Goal: Complete application form

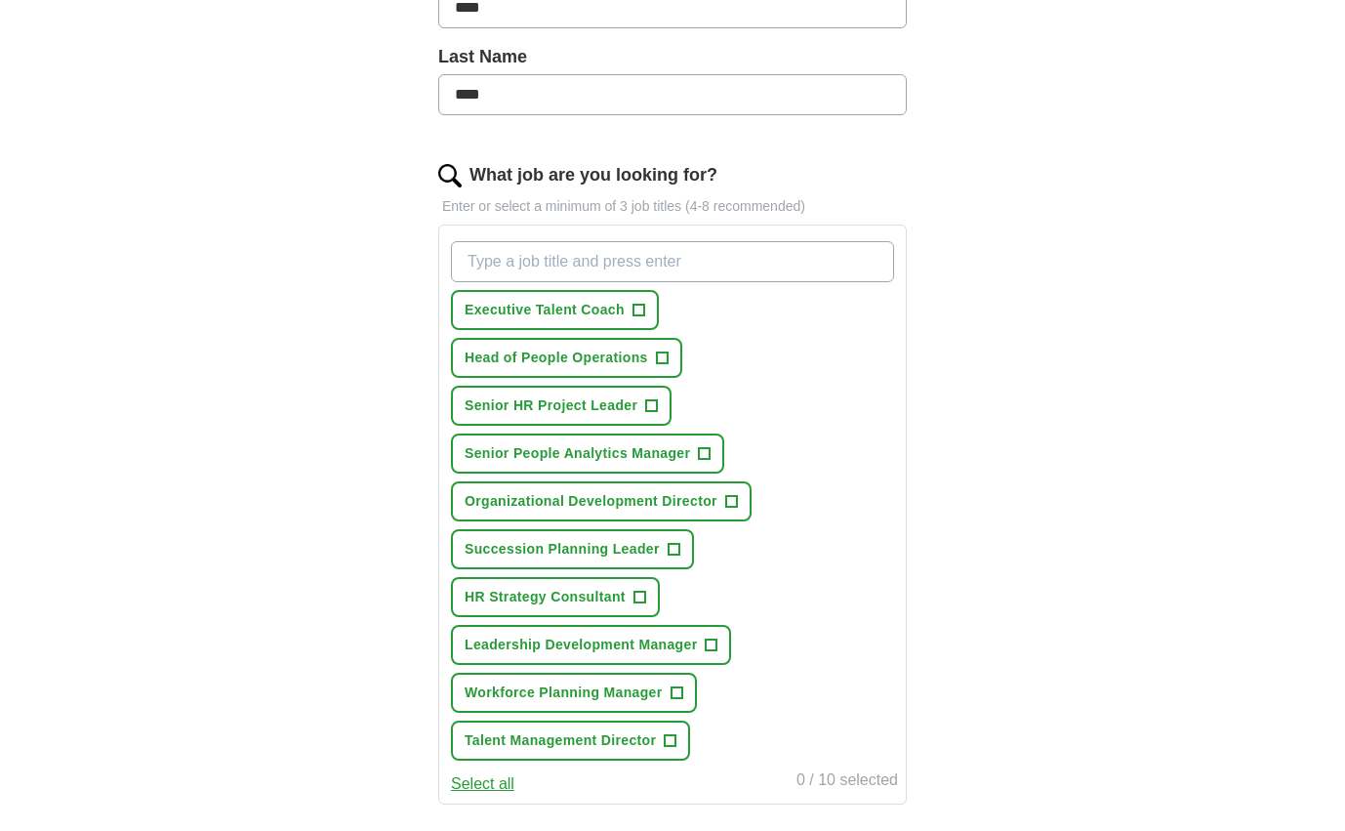
scroll to position [503, 0]
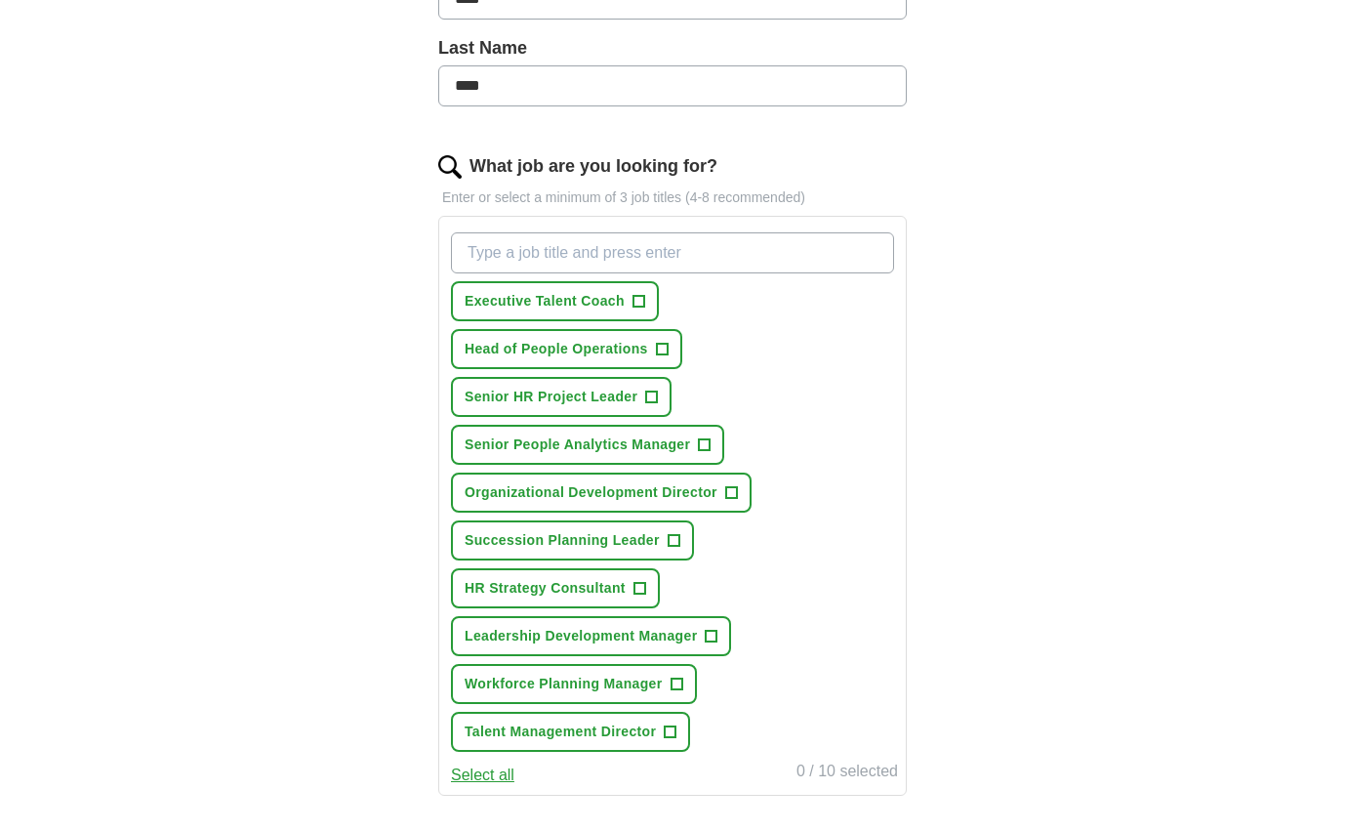
click at [635, 301] on span "+" at bounding box center [639, 302] width 12 height 16
click at [467, 771] on button "Select all" at bounding box center [482, 774] width 63 height 23
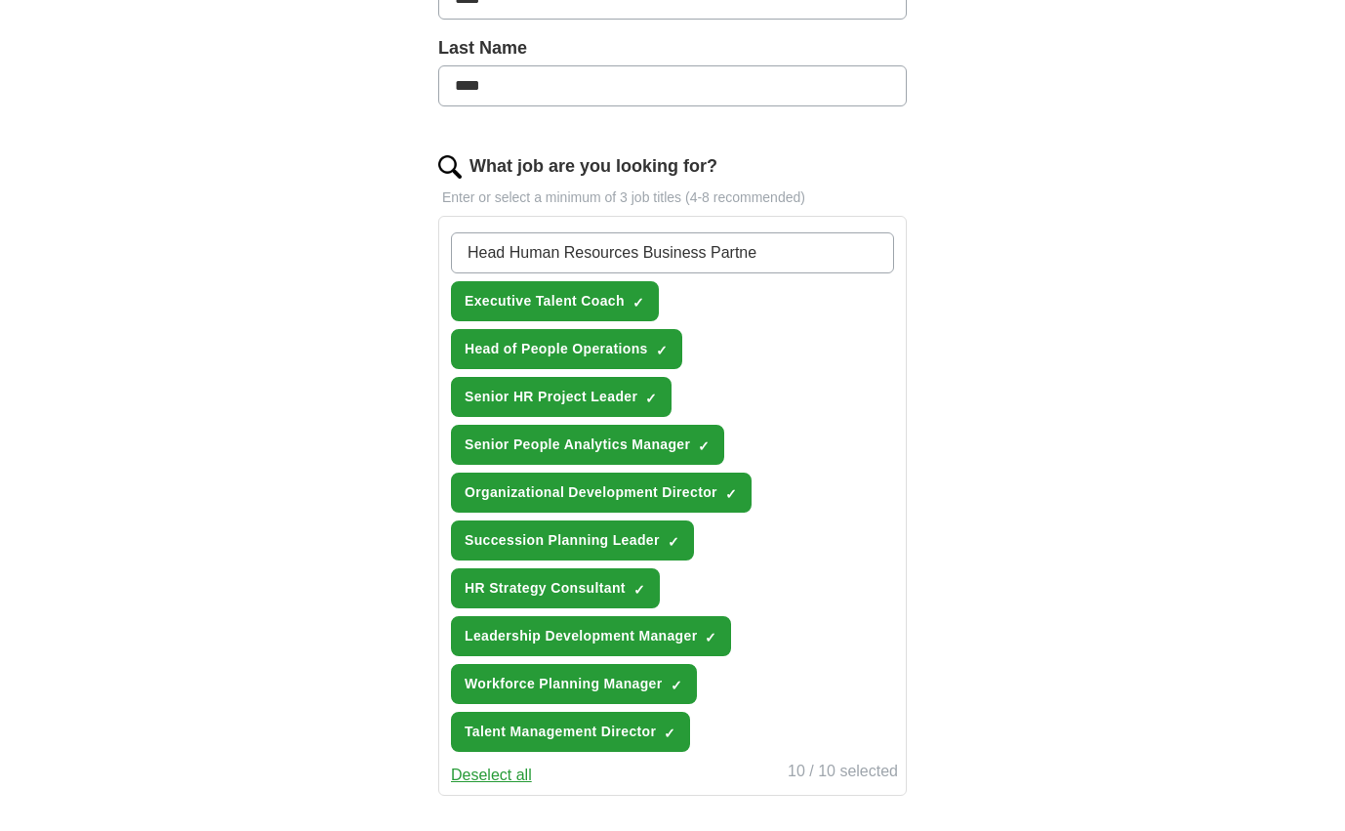
type input "Head Human Resources Business Partner"
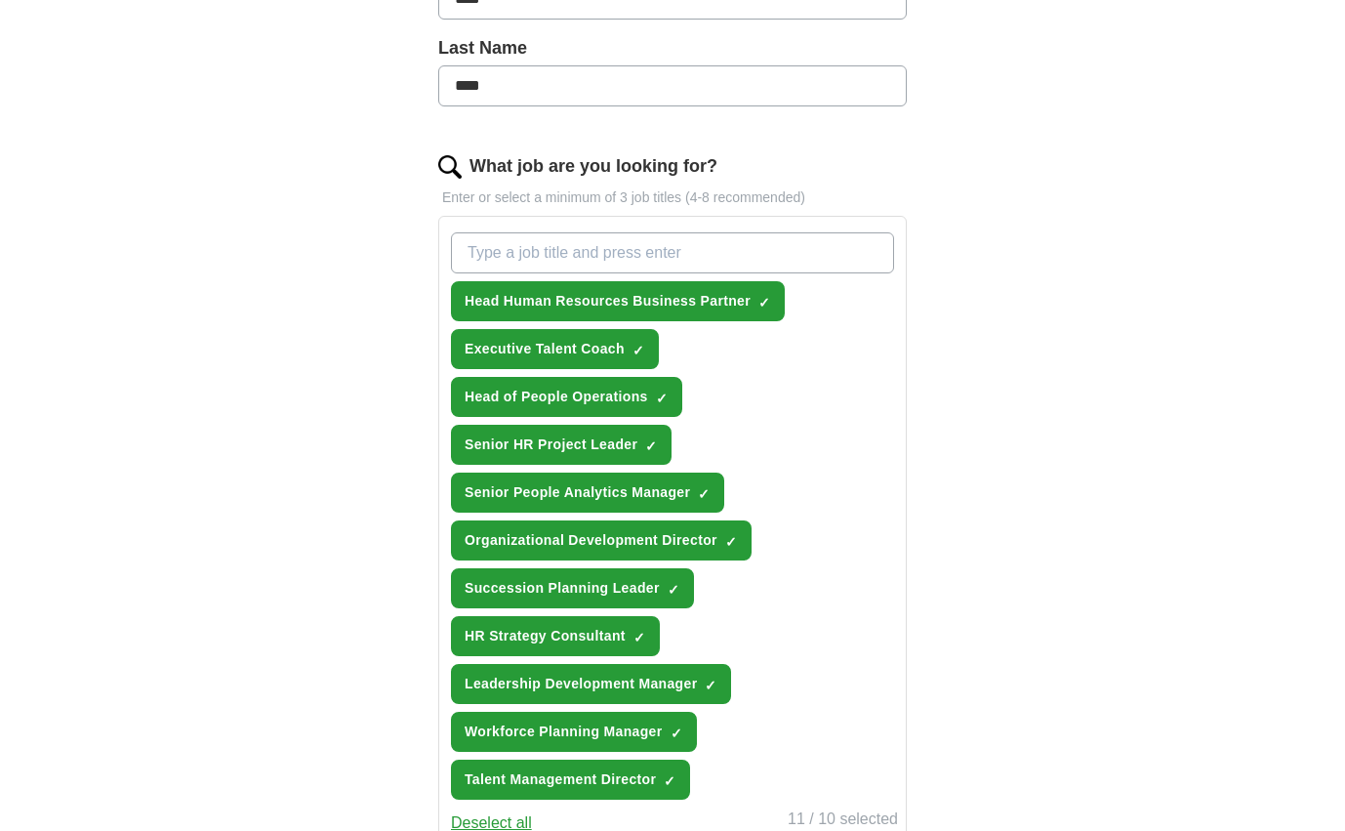
click at [0, 0] on span "×" at bounding box center [0, 0] width 0 height 0
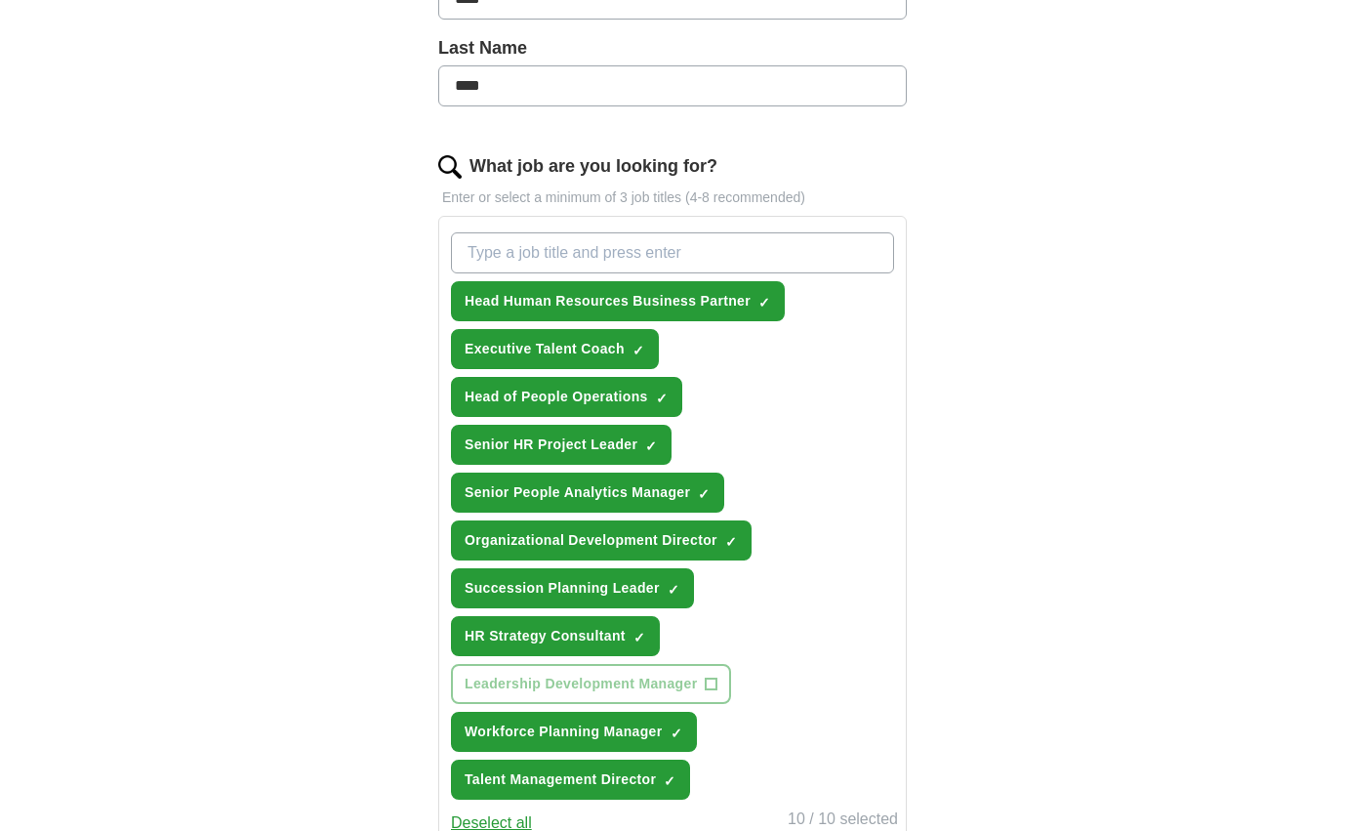
click at [0, 0] on span "×" at bounding box center [0, 0] width 0 height 0
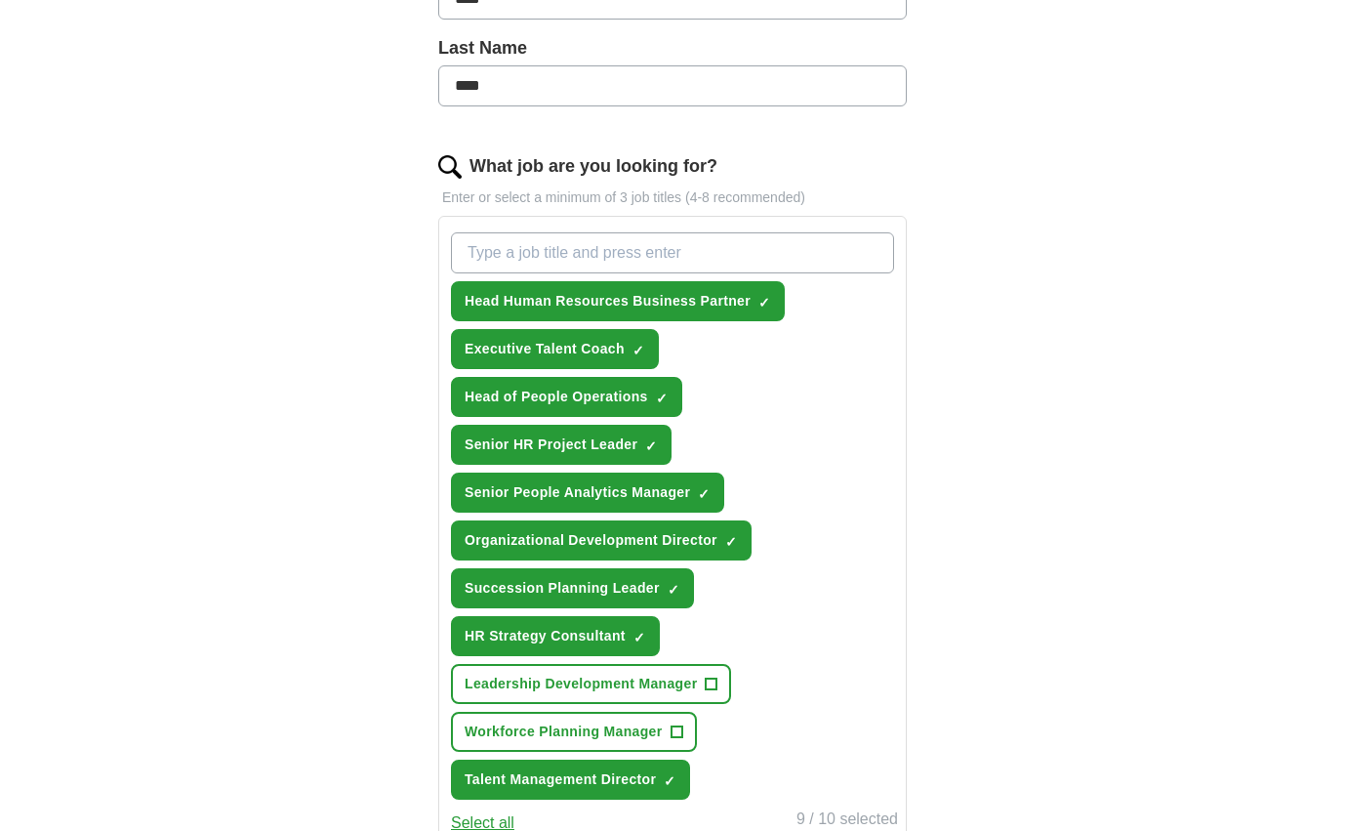
click at [536, 262] on input "What job are you looking for?" at bounding box center [672, 252] width 443 height 41
type input "Director Leadership Development"
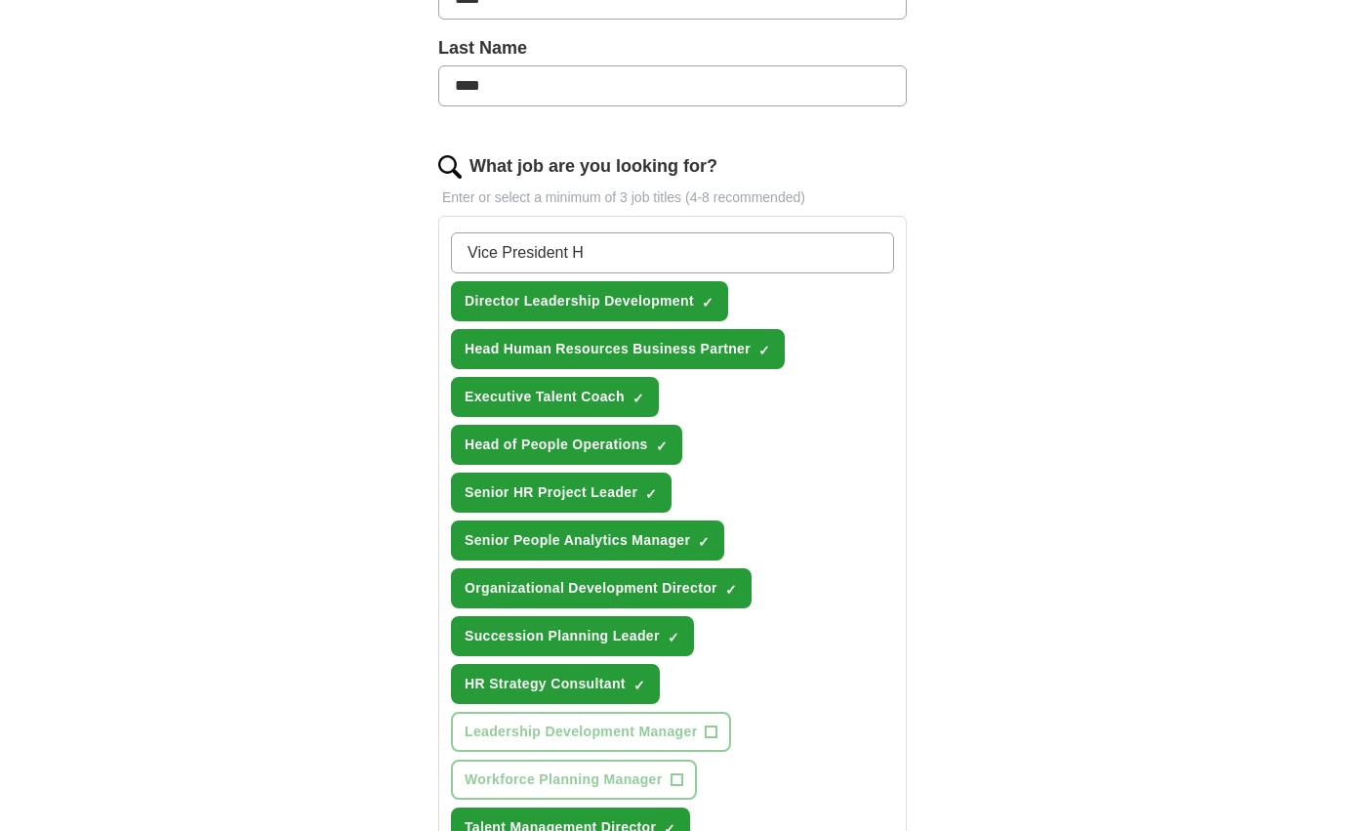
type input "Vice President HR"
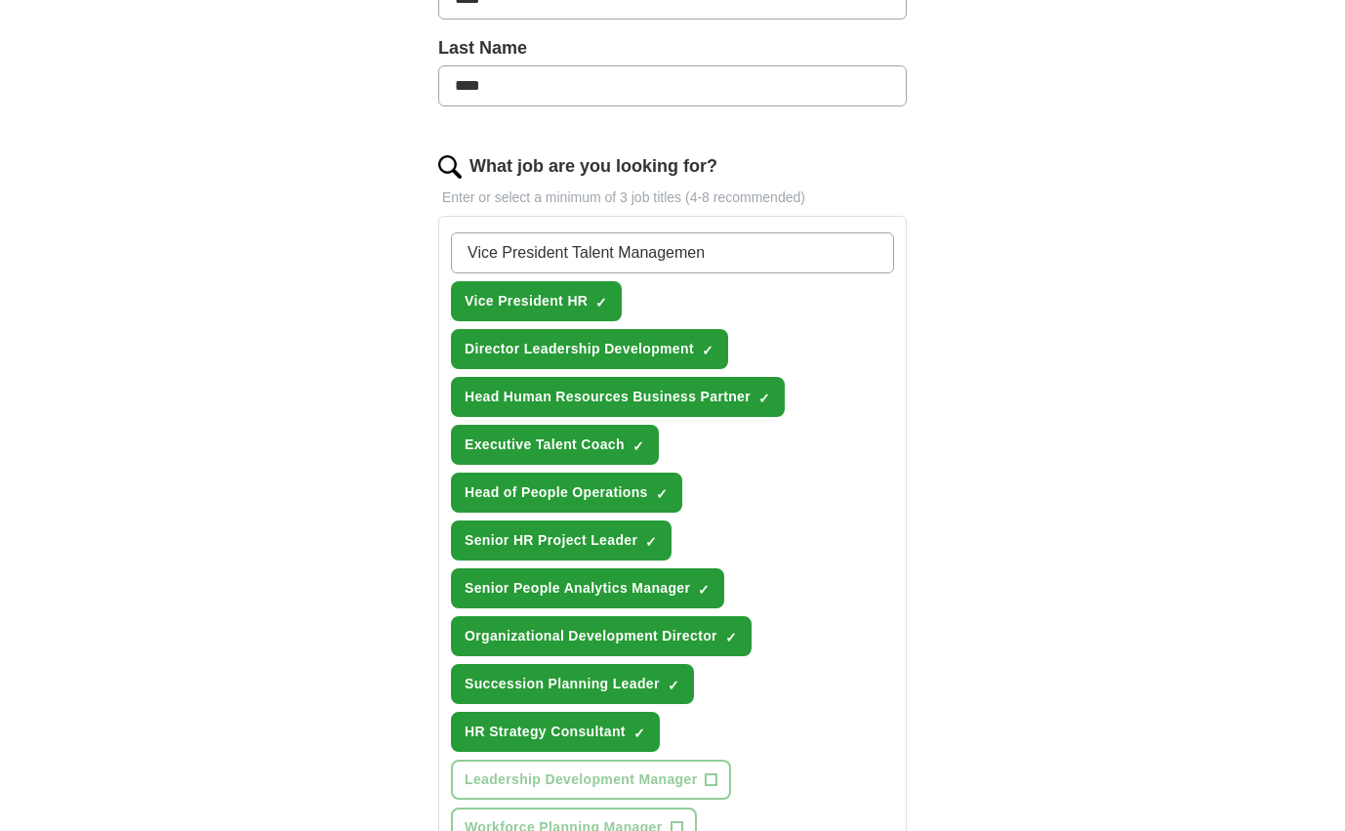
type input "Vice President Talent Management"
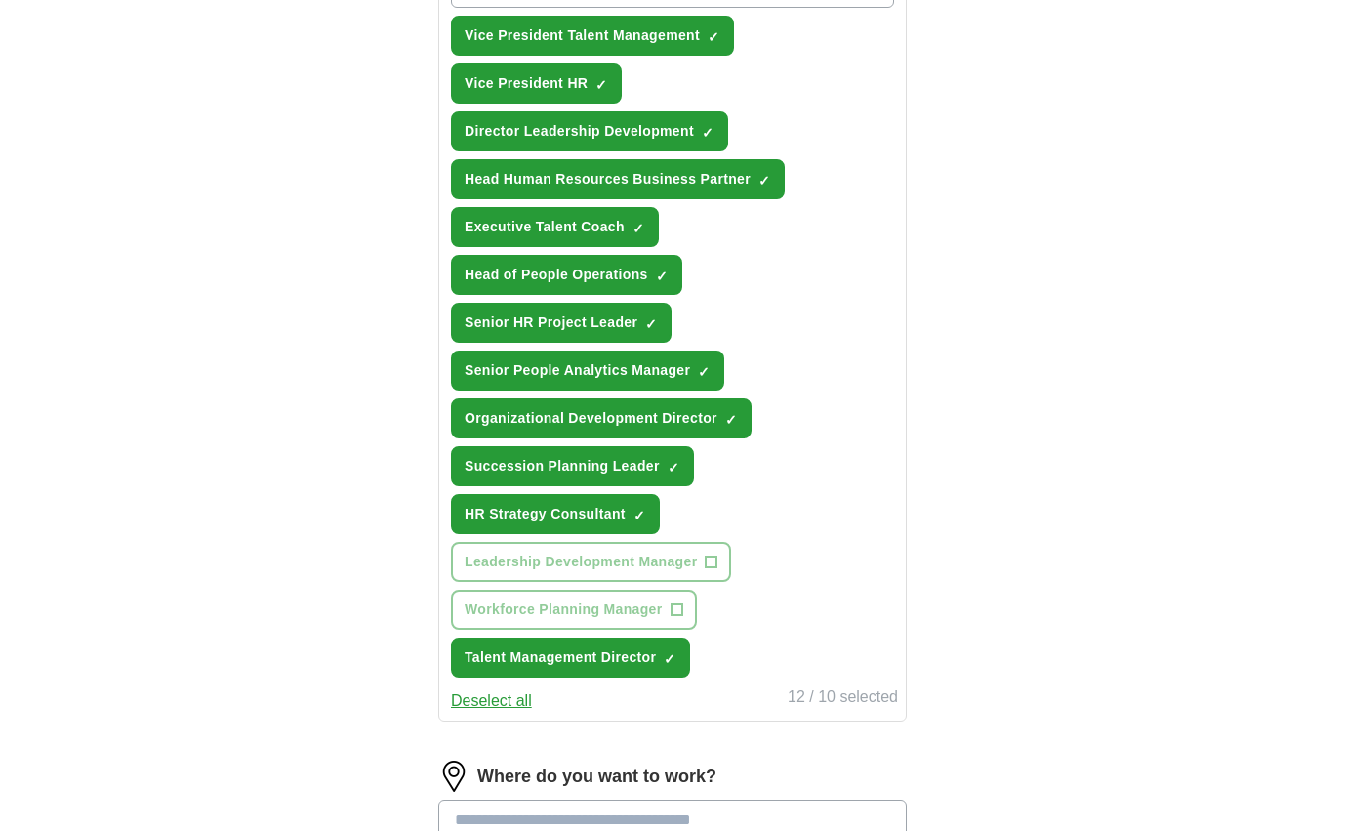
scroll to position [1115, 0]
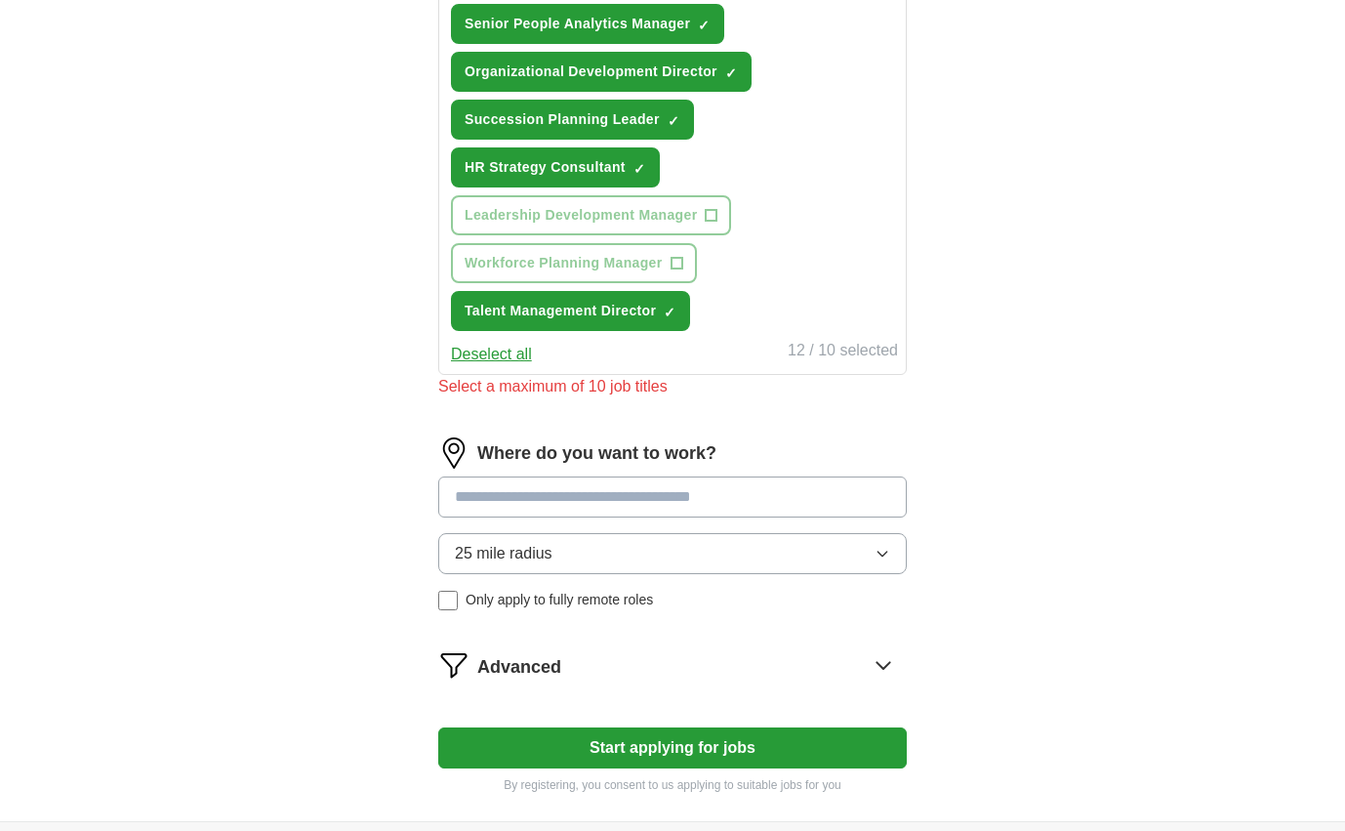
click at [528, 476] on input at bounding box center [672, 496] width 469 height 41
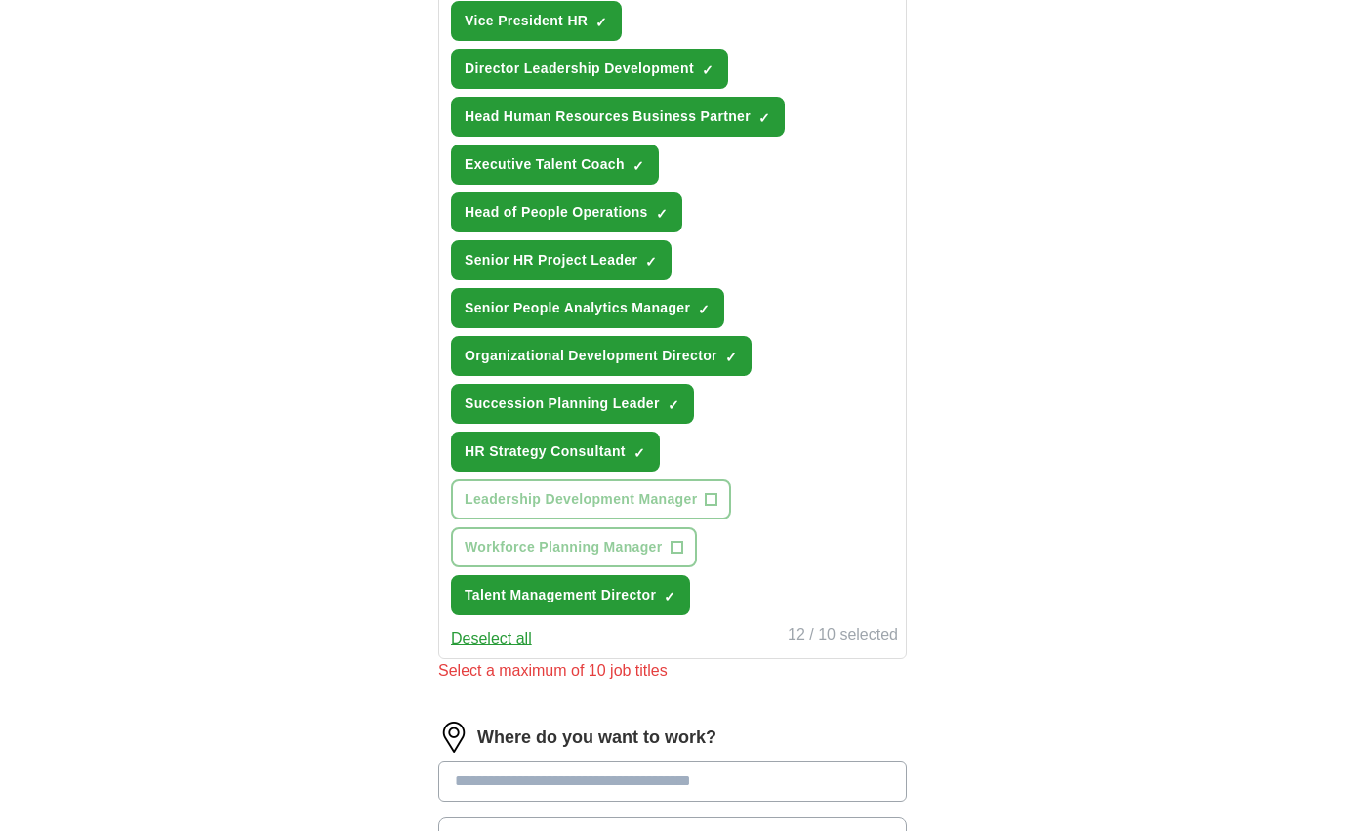
scroll to position [720, 0]
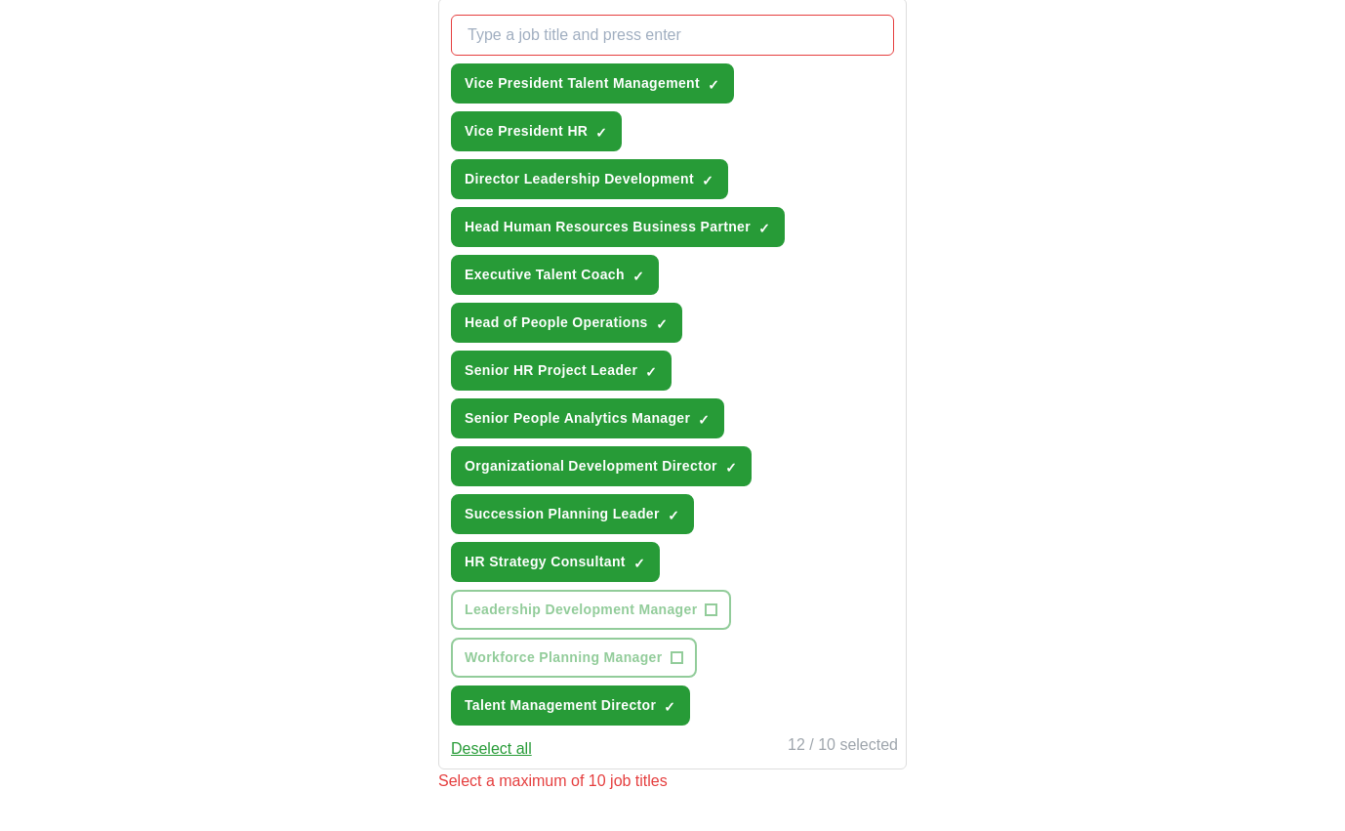
click at [0, 0] on span "×" at bounding box center [0, 0] width 0 height 0
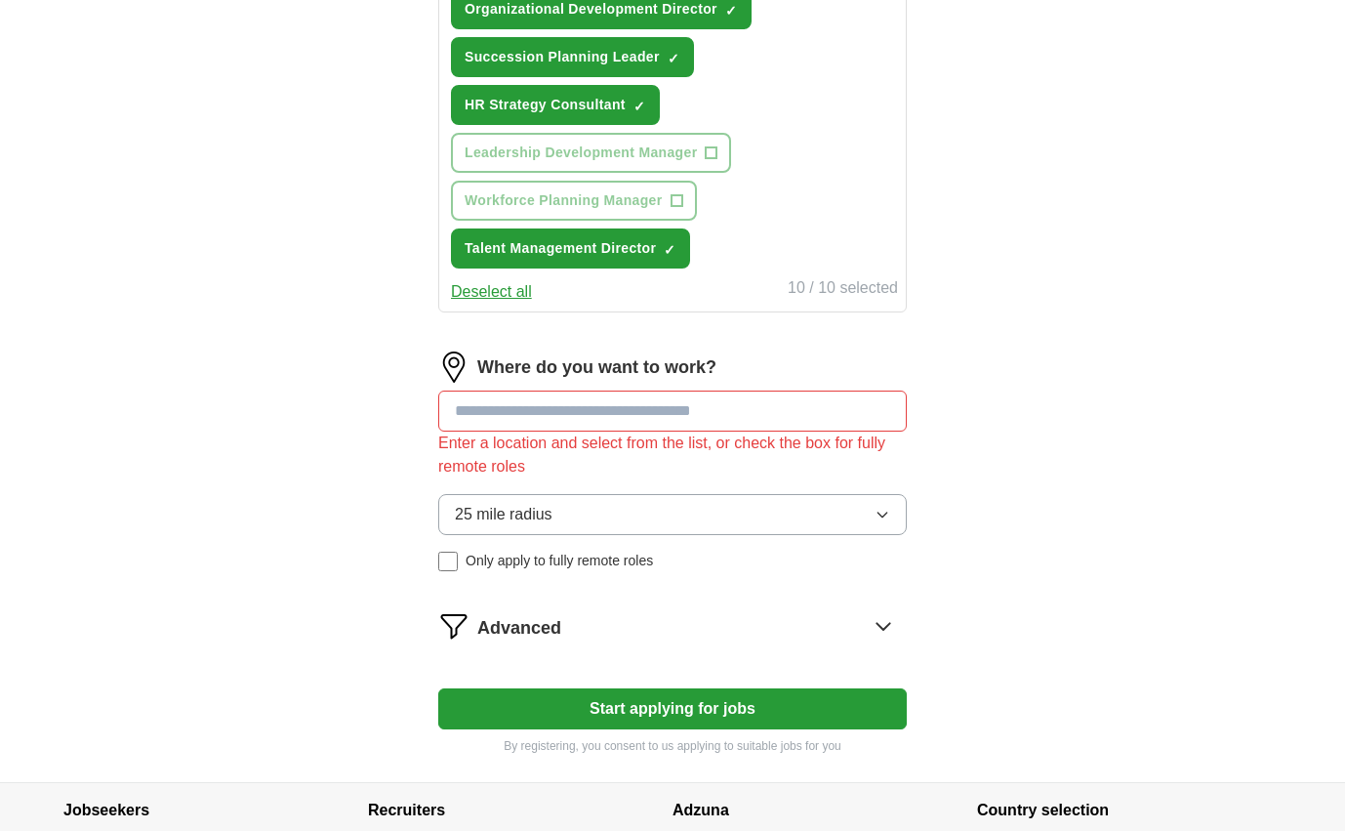
scroll to position [1173, 0]
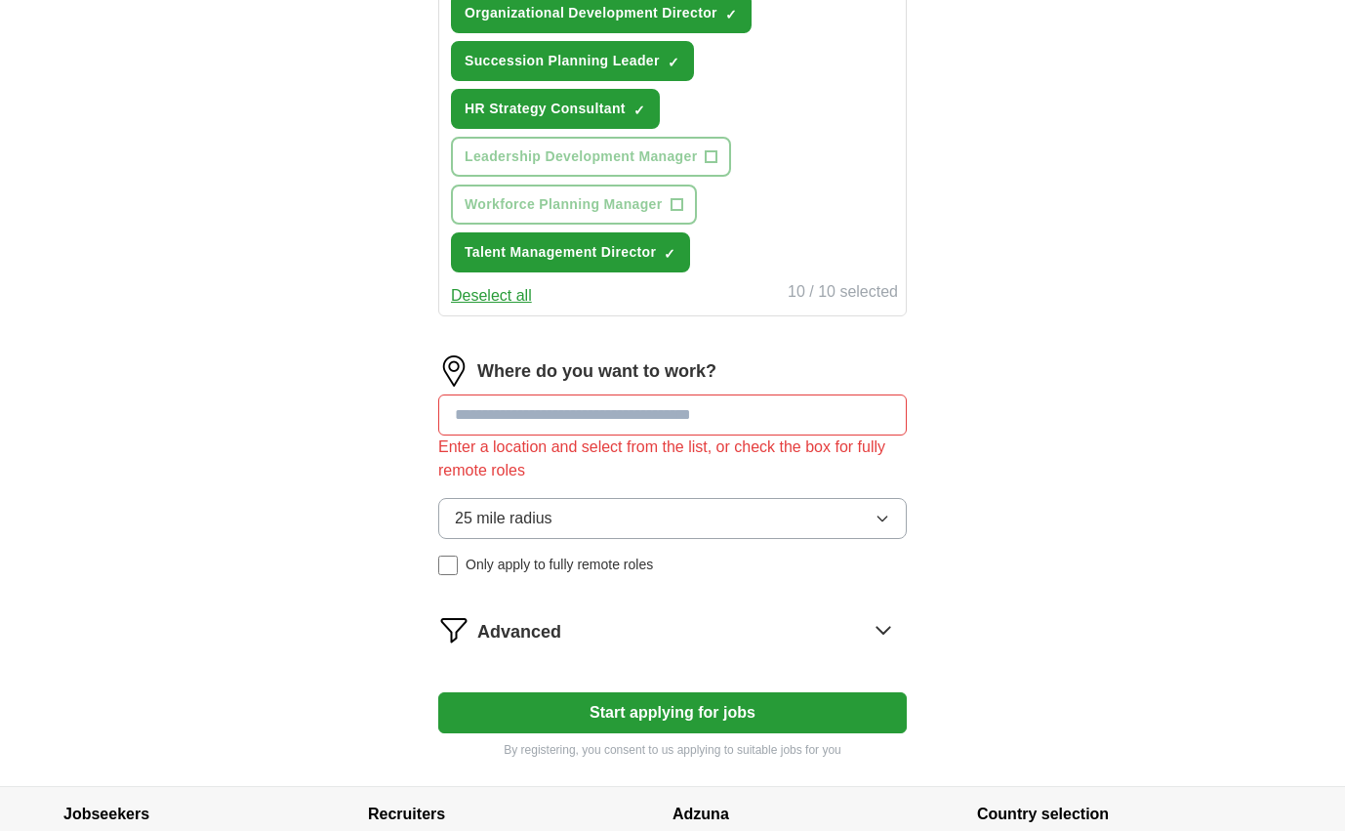
click at [646, 425] on input at bounding box center [672, 414] width 469 height 41
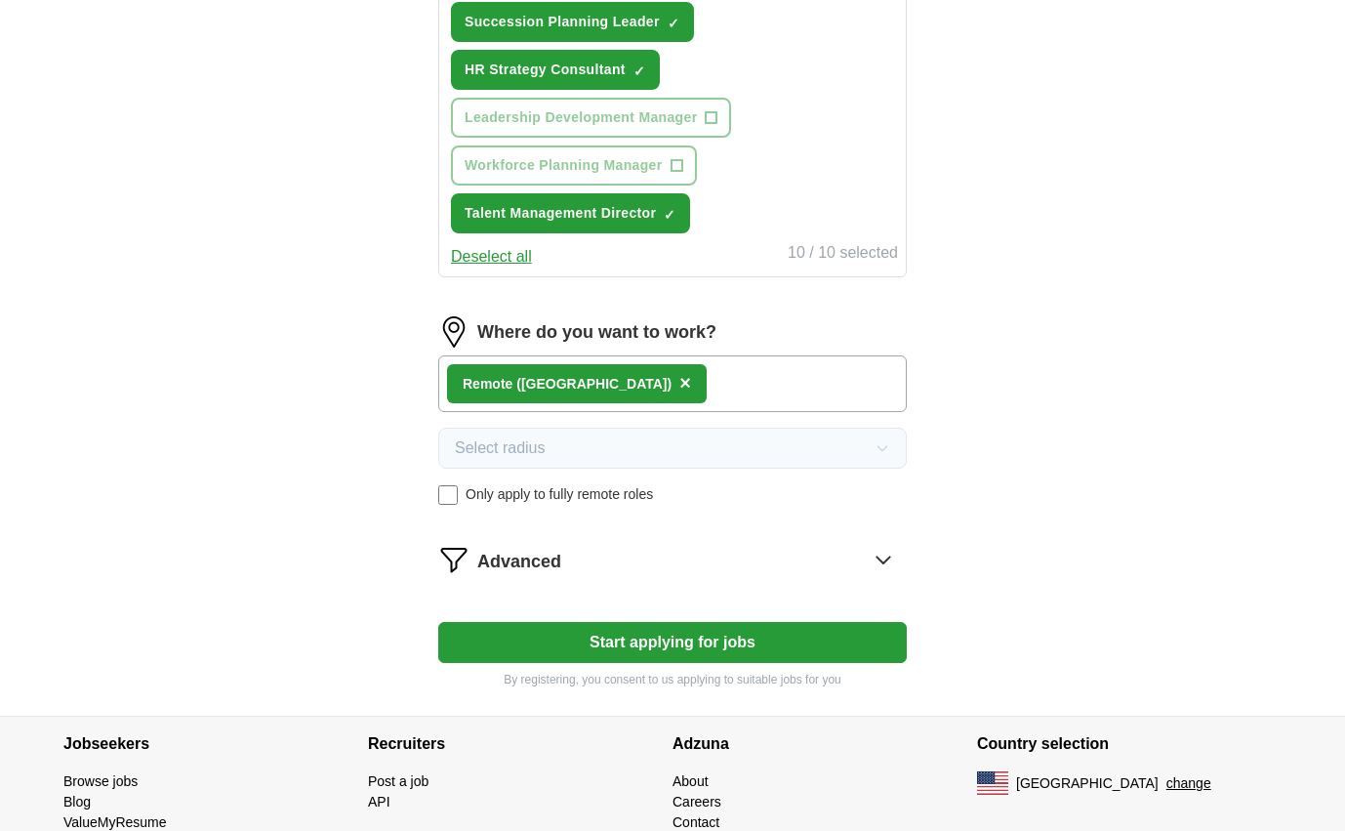
scroll to position [1294, 0]
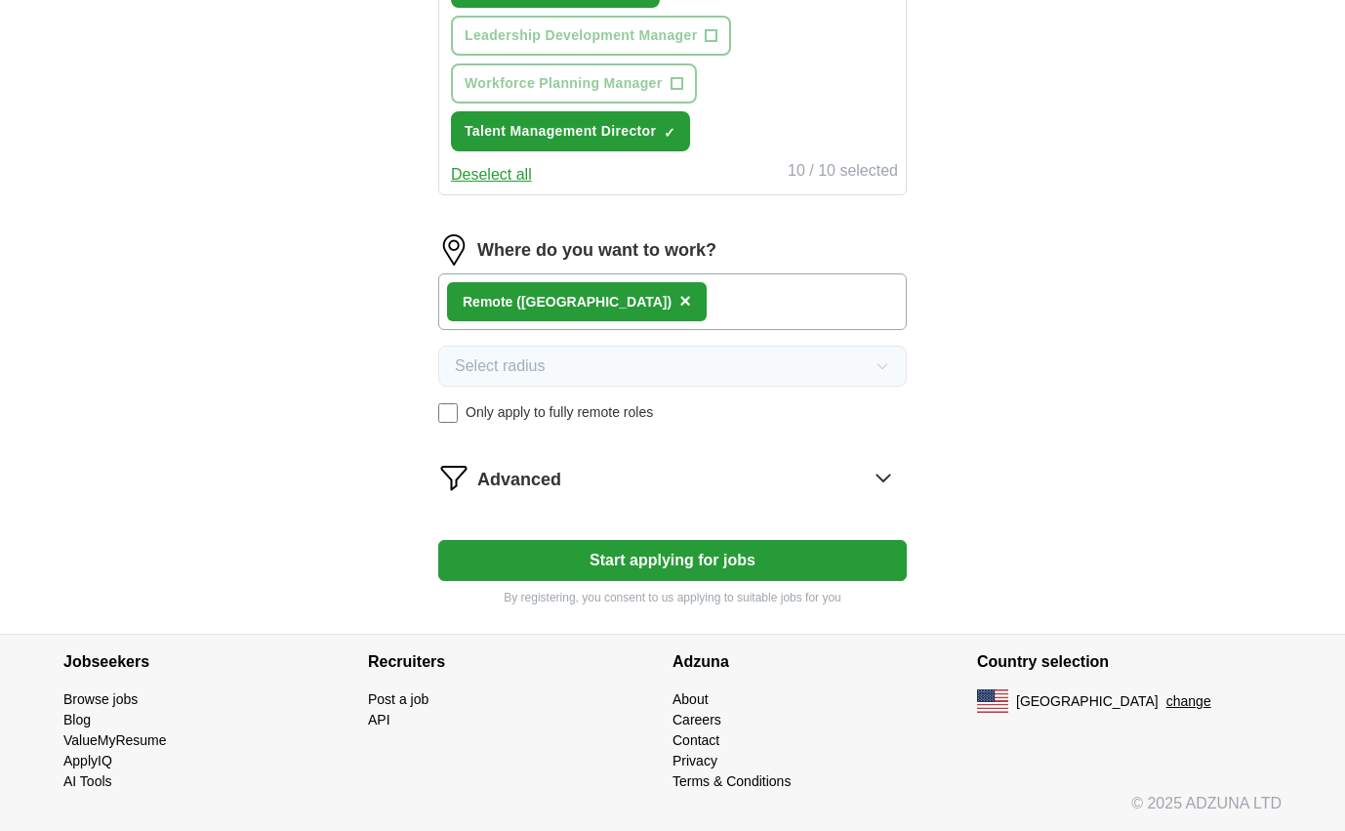
click at [888, 478] on icon at bounding box center [883, 477] width 31 height 31
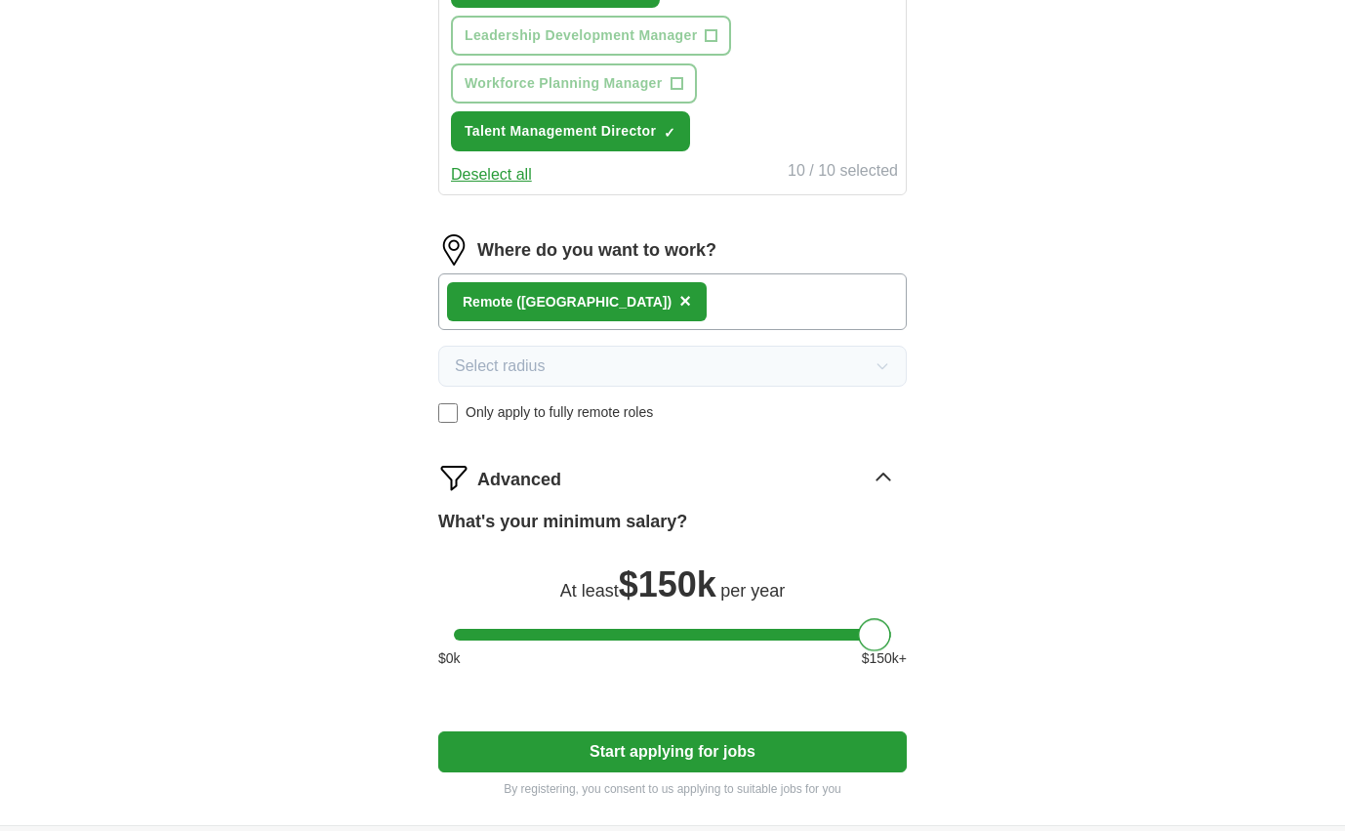
drag, startPoint x: 468, startPoint y: 633, endPoint x: 1167, endPoint y: 657, distance: 699.4
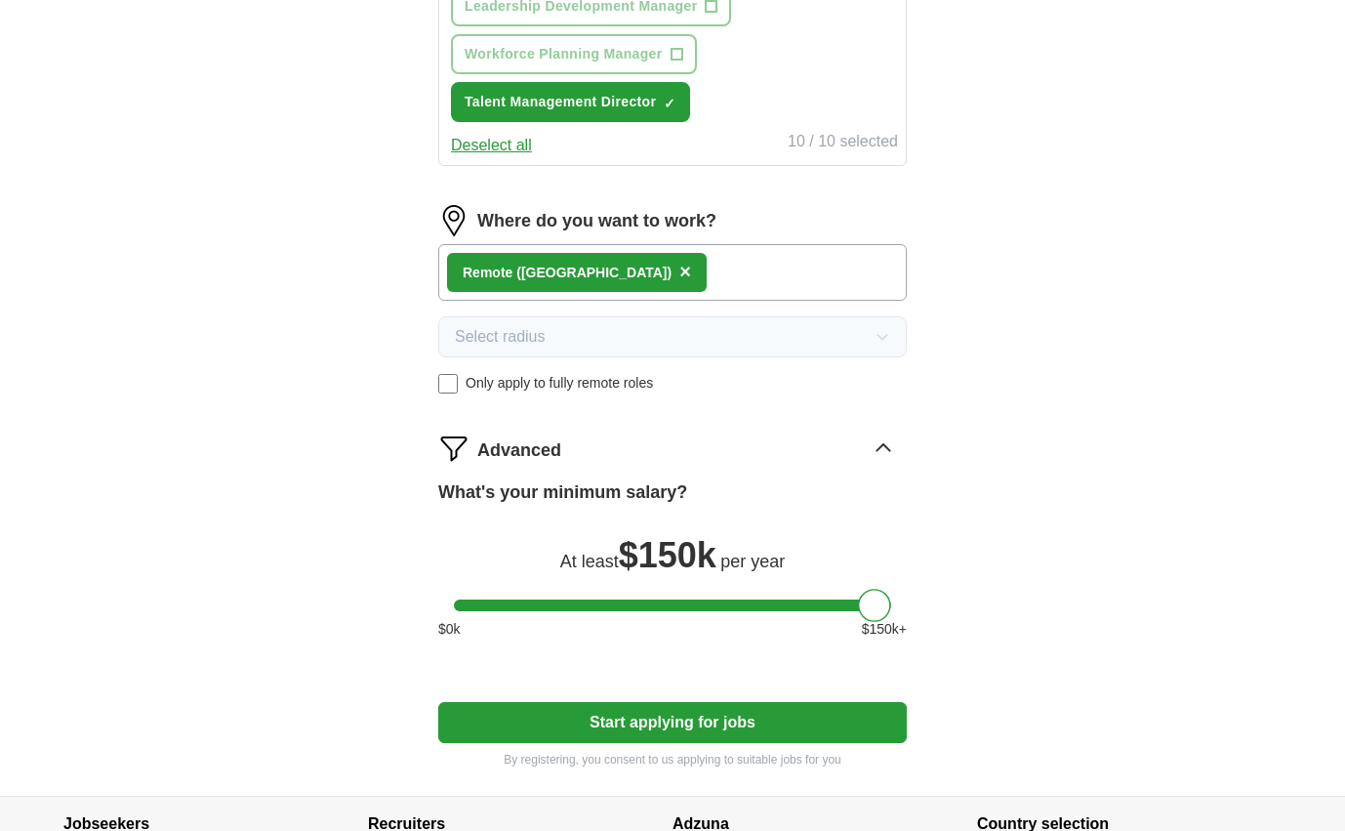
scroll to position [1417, 0]
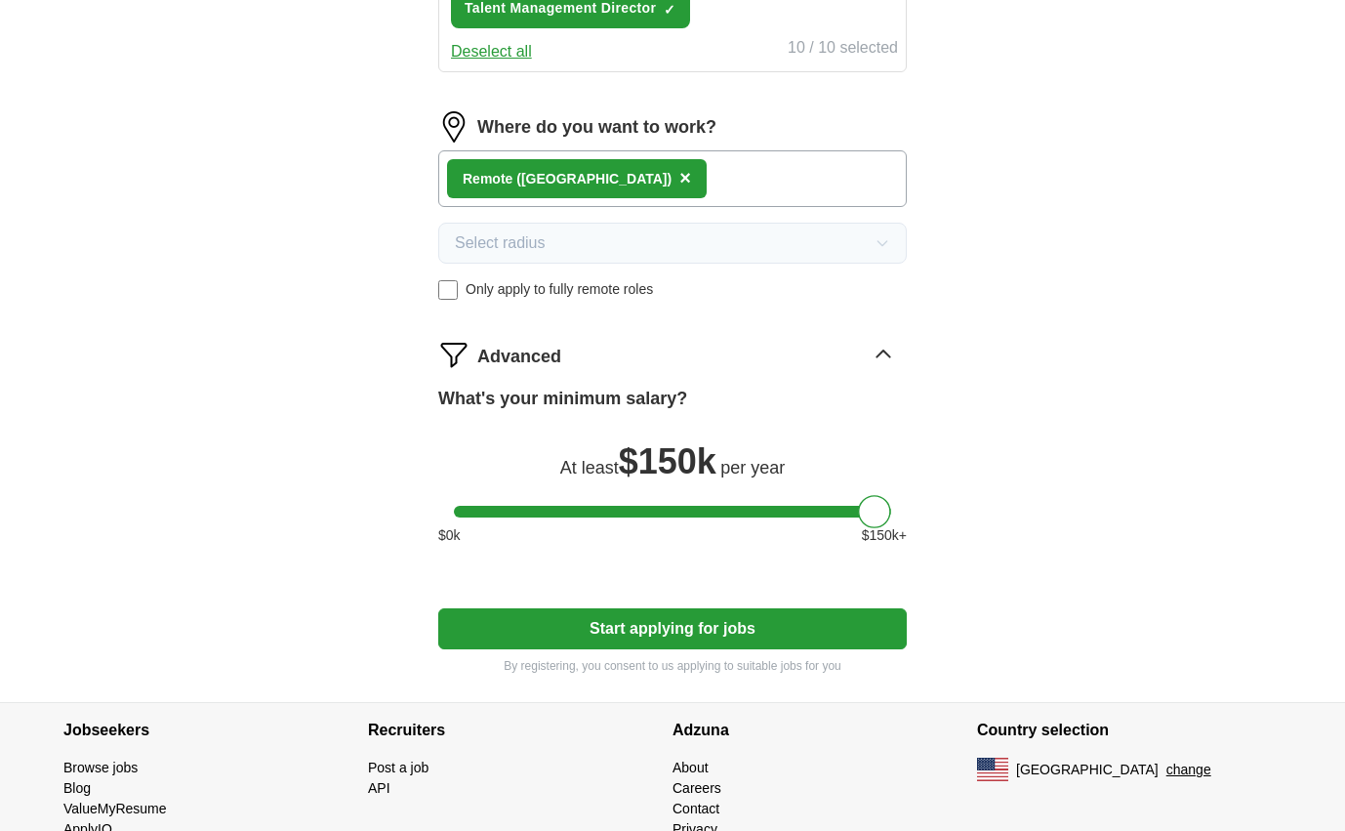
click at [633, 627] on button "Start applying for jobs" at bounding box center [672, 628] width 469 height 41
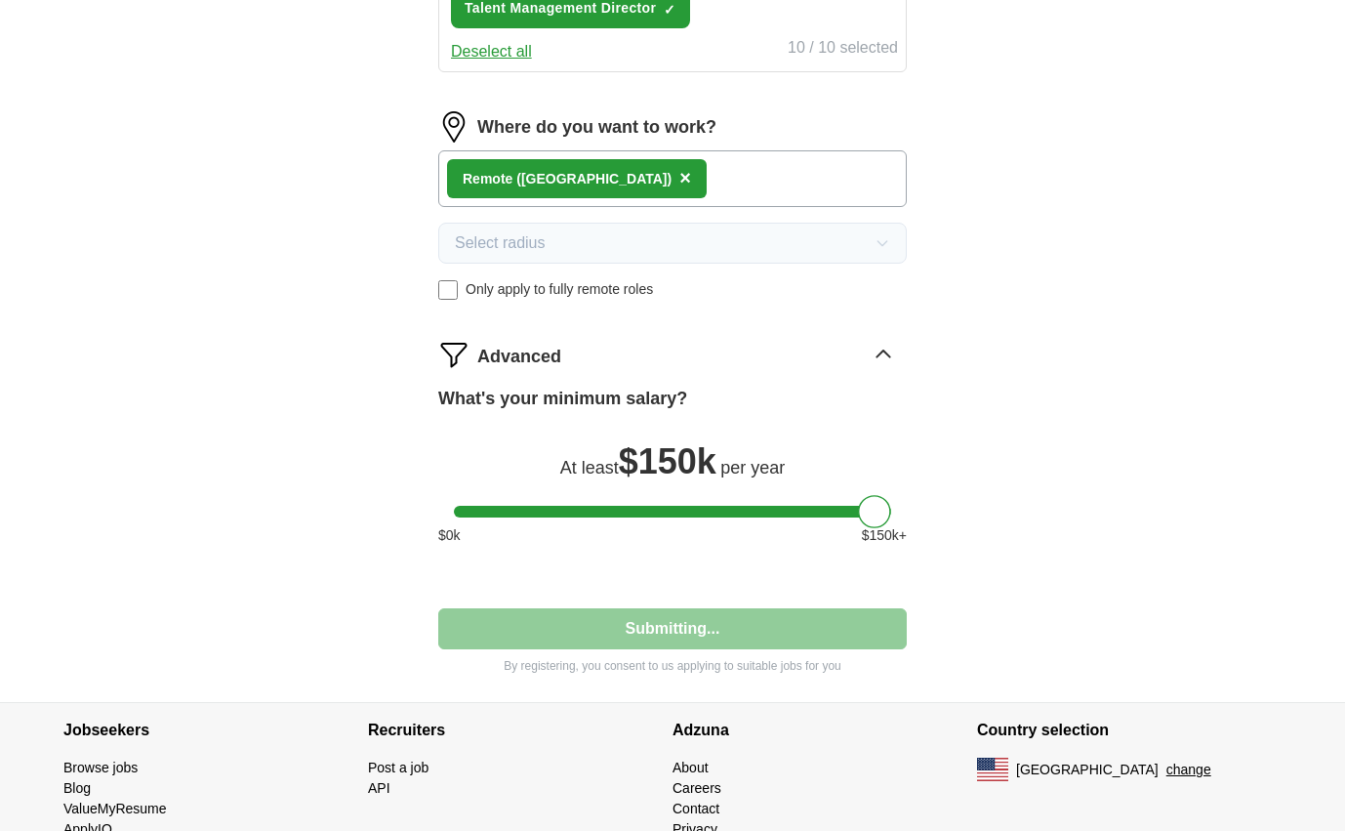
select select "**"
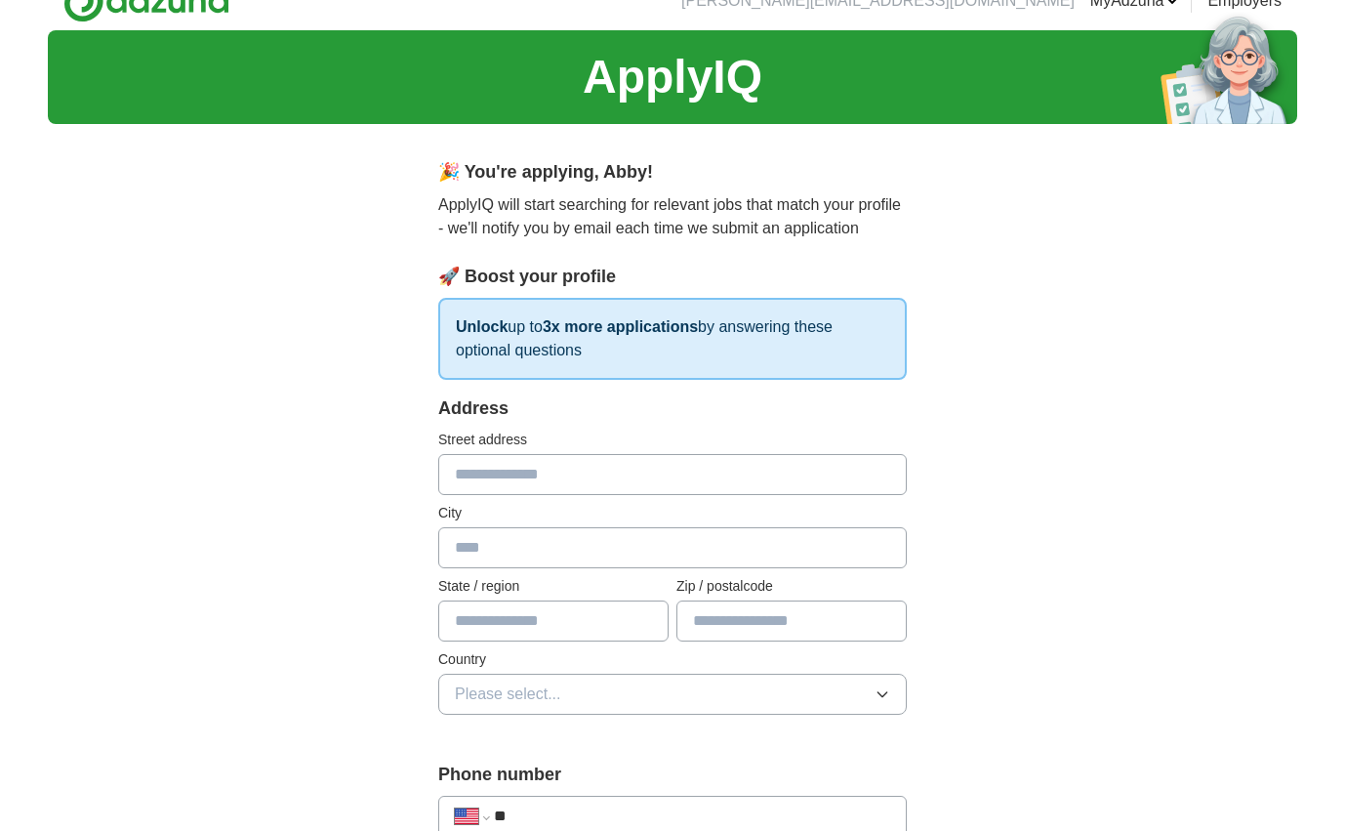
scroll to position [0, 0]
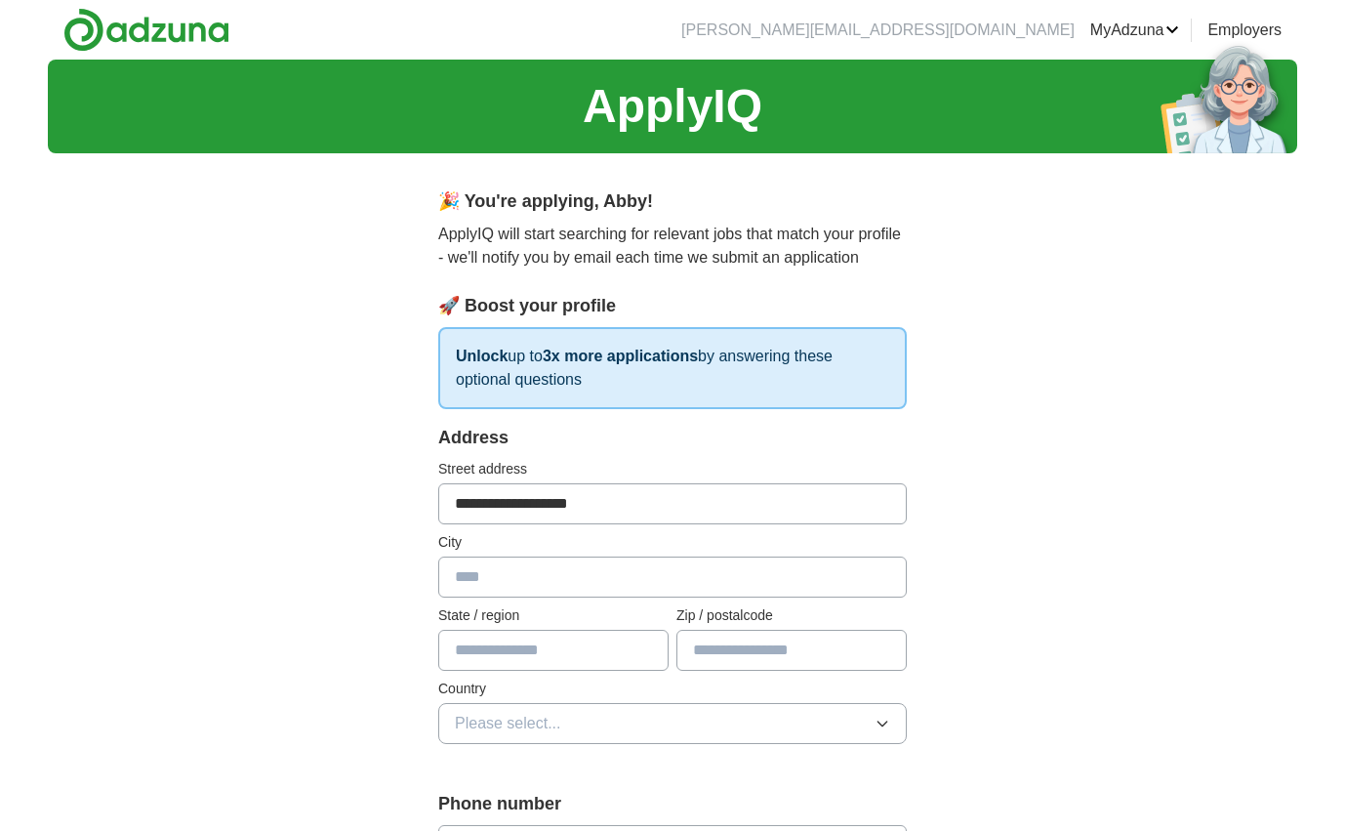
type input "**********"
type input "******"
type input "**"
type input "*****"
click at [527, 722] on span "Please select..." at bounding box center [508, 723] width 106 height 23
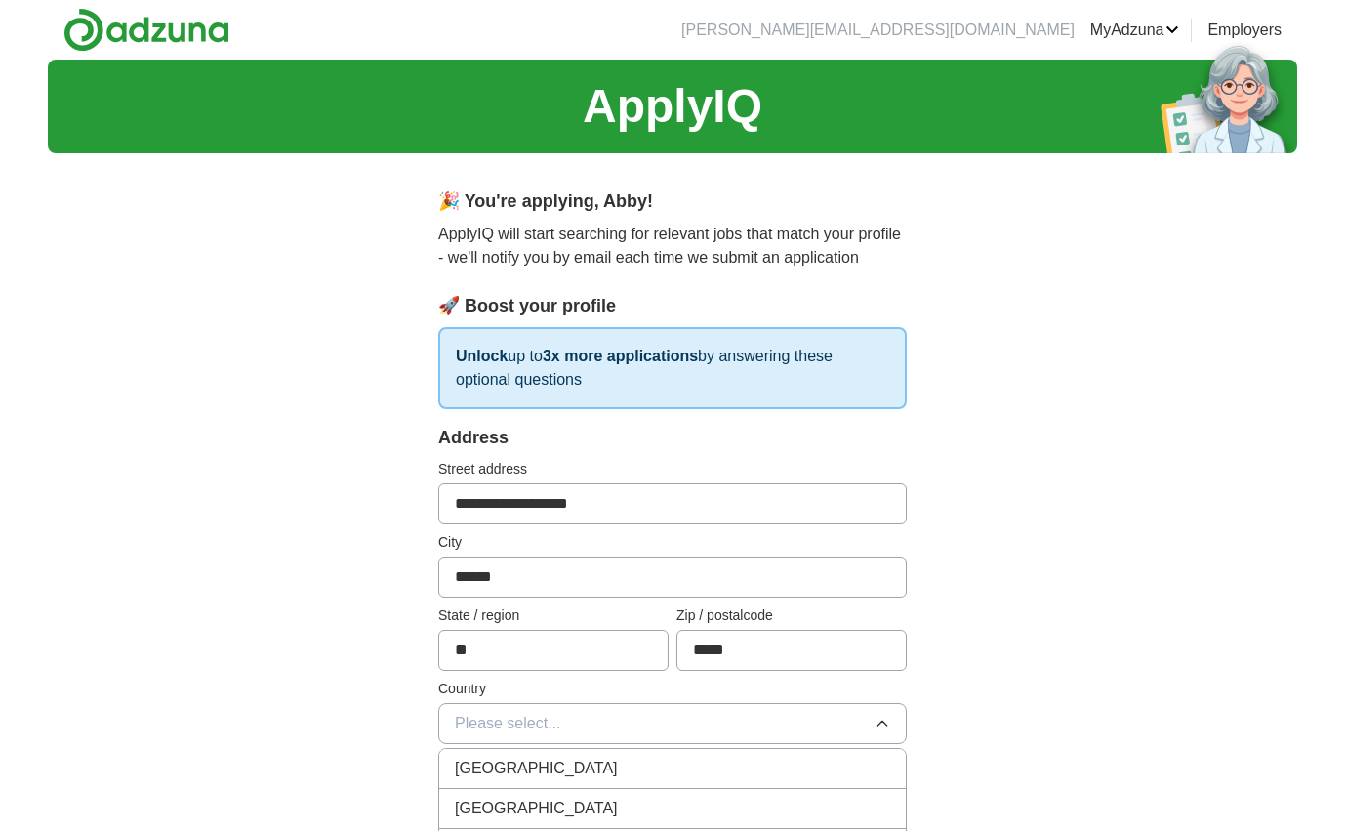
click at [525, 808] on span "[GEOGRAPHIC_DATA]" at bounding box center [536, 808] width 163 height 23
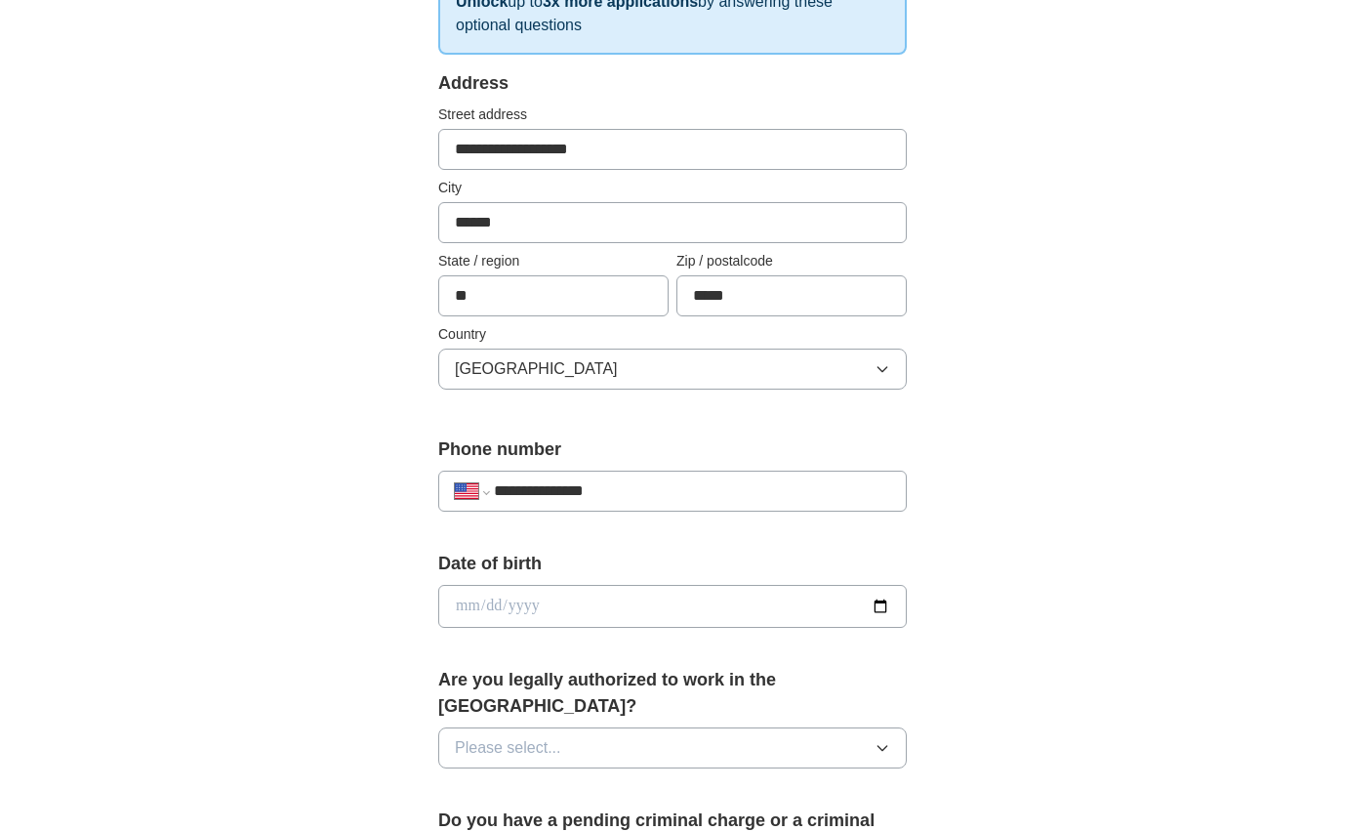
scroll to position [350, 0]
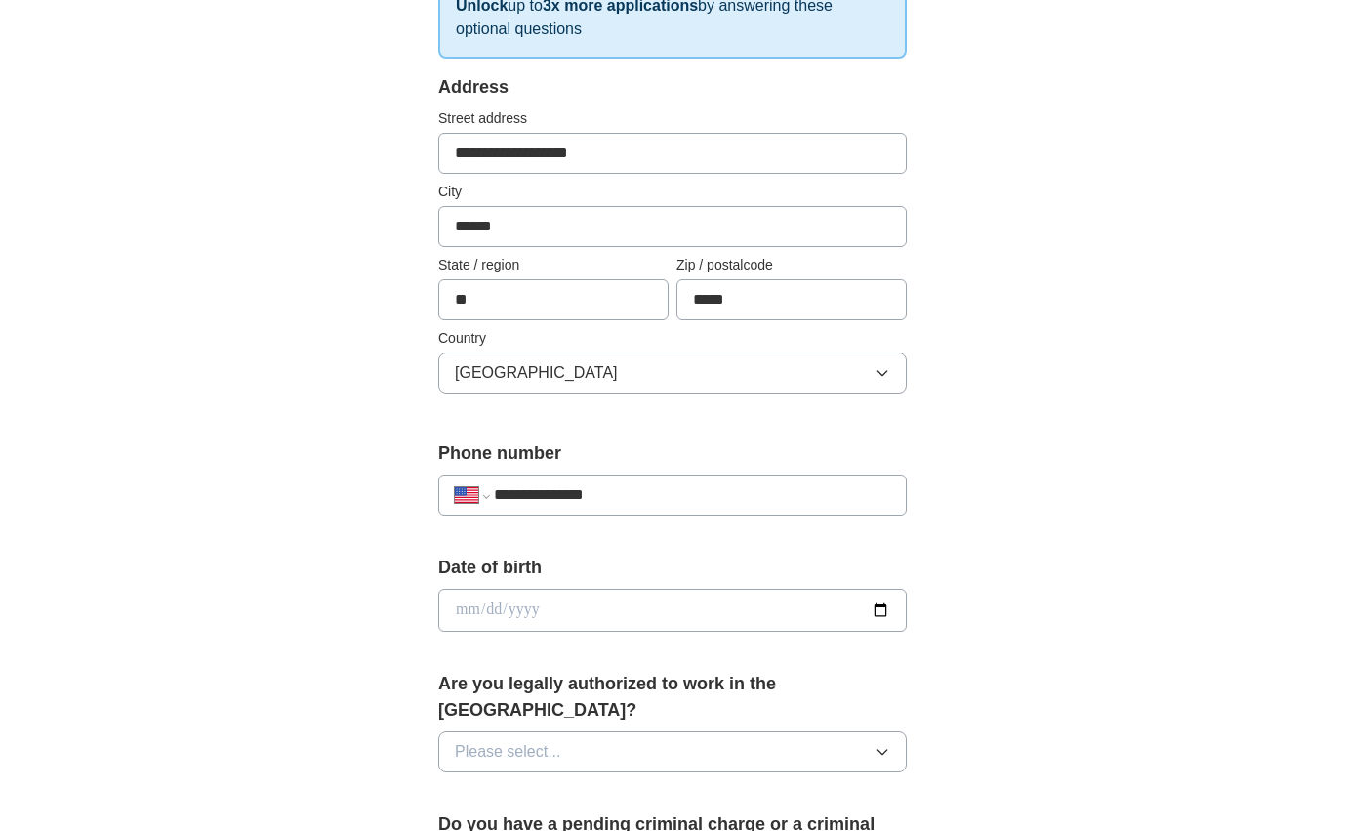
type input "**********"
click at [466, 608] on input "date" at bounding box center [672, 610] width 469 height 43
click at [486, 603] on input "date" at bounding box center [672, 610] width 469 height 43
click at [528, 612] on input "date" at bounding box center [672, 610] width 469 height 43
type input "**********"
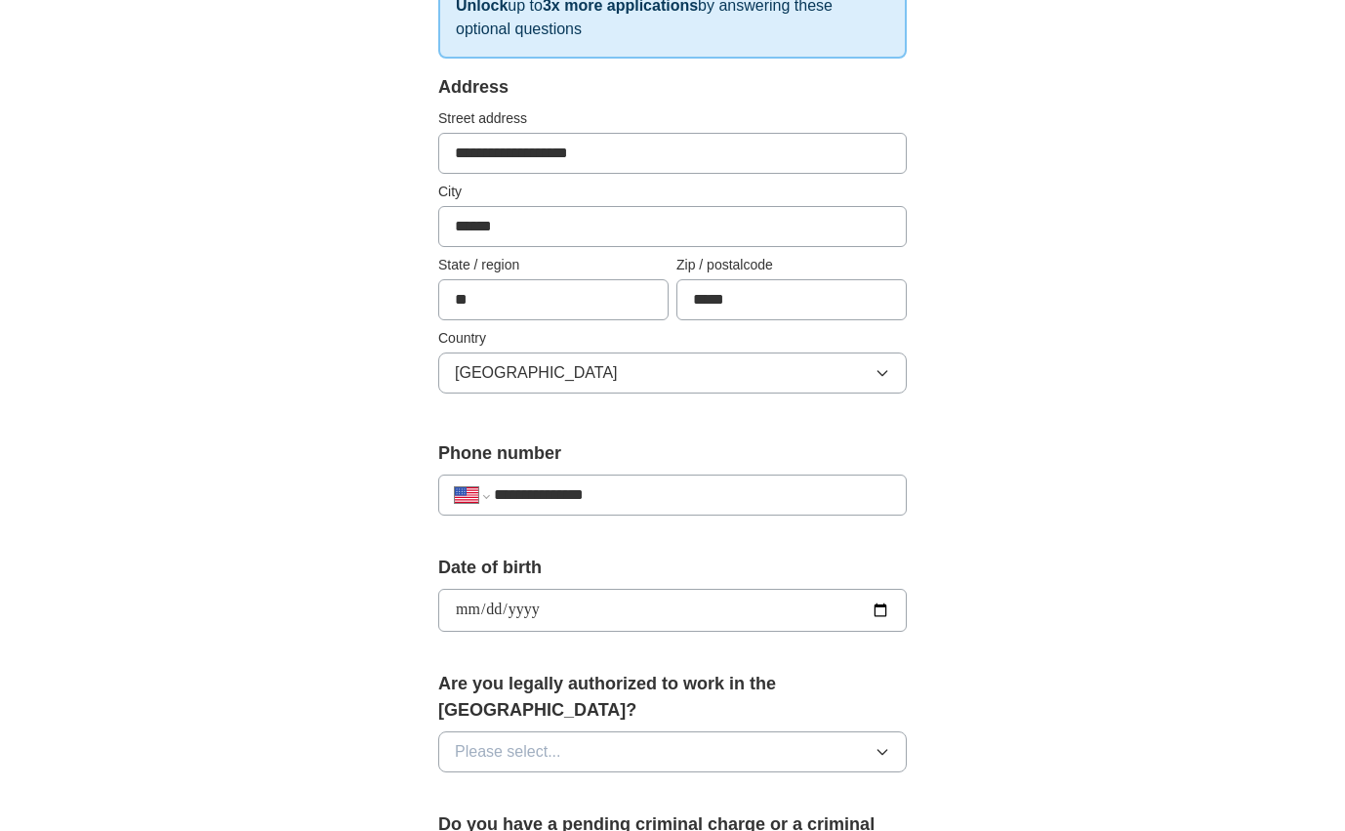
click at [884, 552] on form "**********" at bounding box center [672, 770] width 469 height 1393
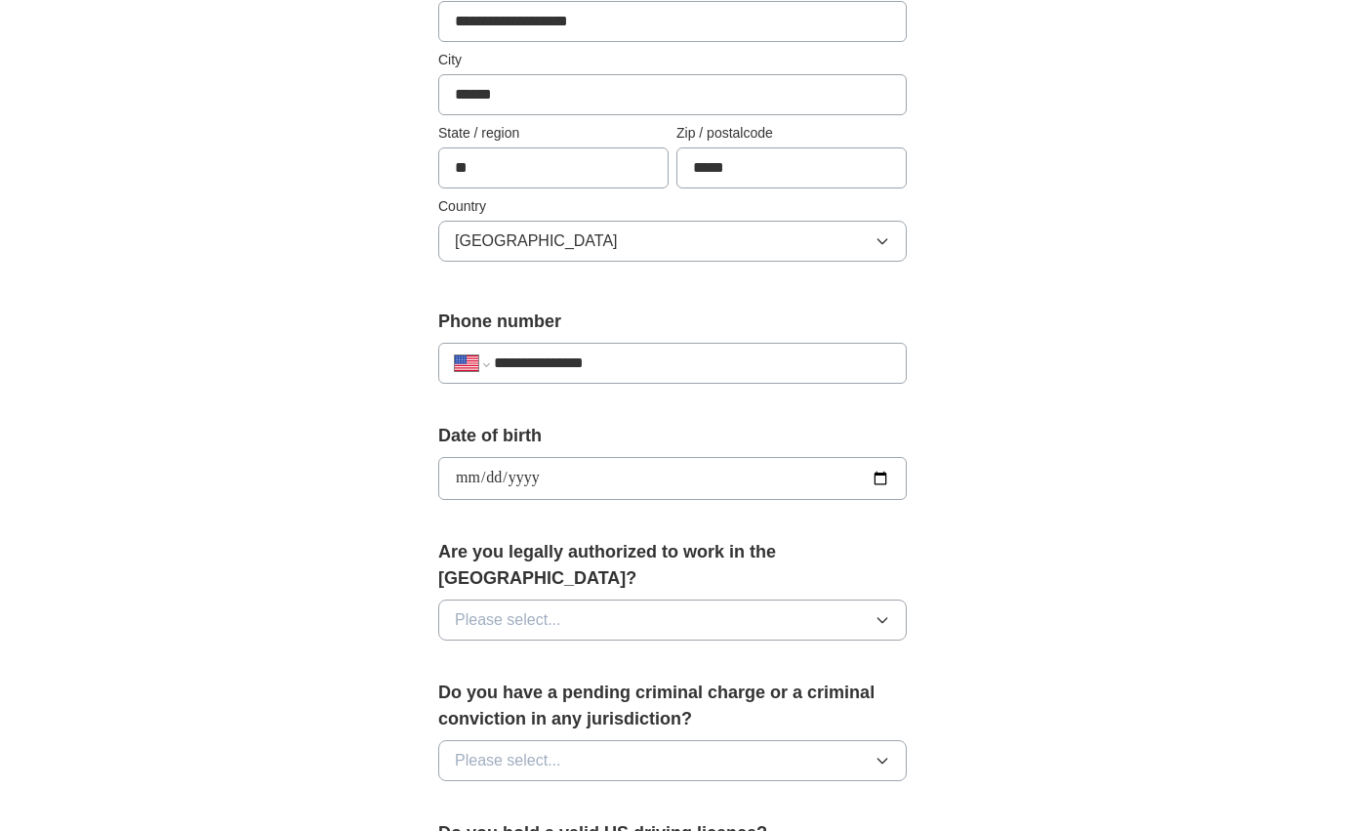
scroll to position [515, 0]
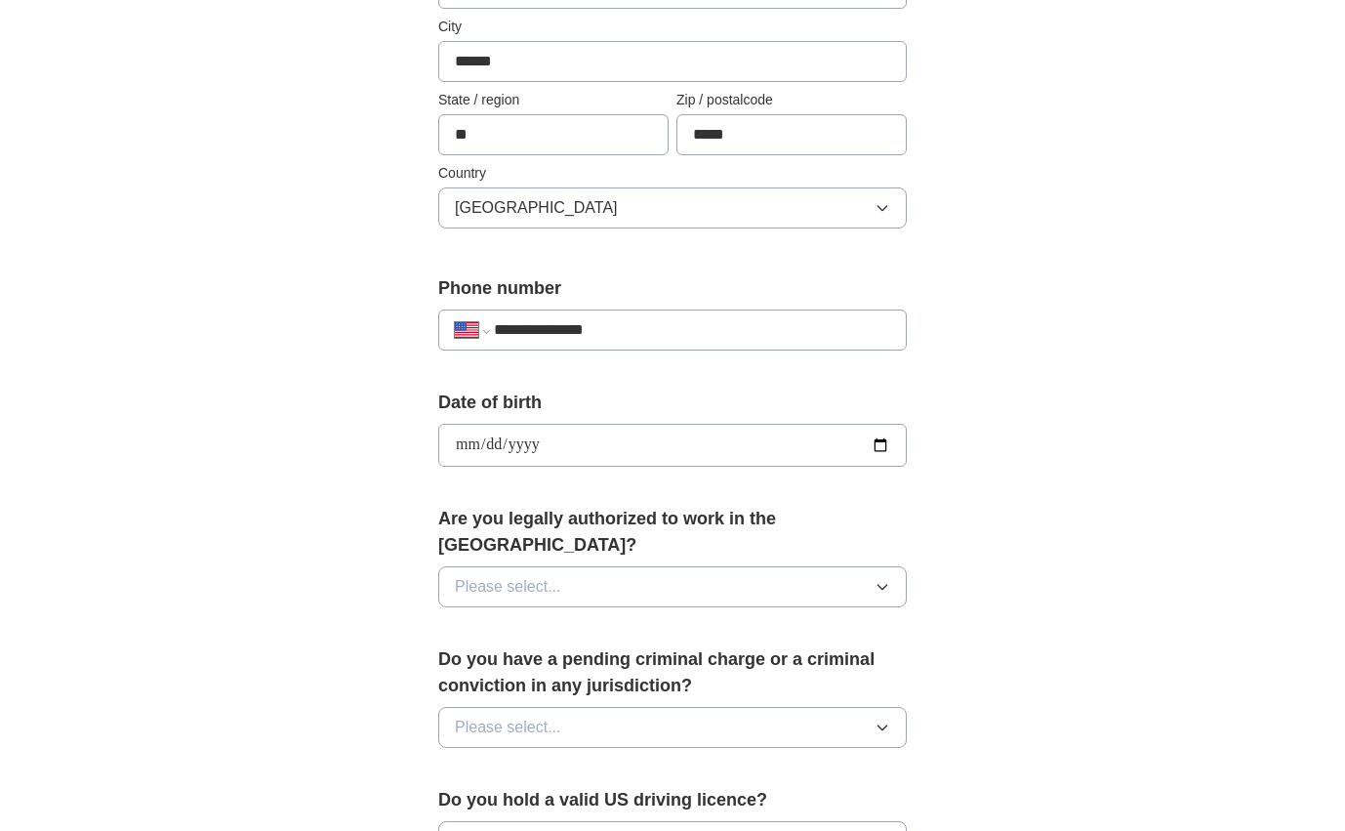
click at [774, 589] on div "Are you legally authorized to work in the [GEOGRAPHIC_DATA]? Please select..." at bounding box center [672, 564] width 469 height 117
click at [778, 566] on button "Please select..." at bounding box center [672, 586] width 469 height 41
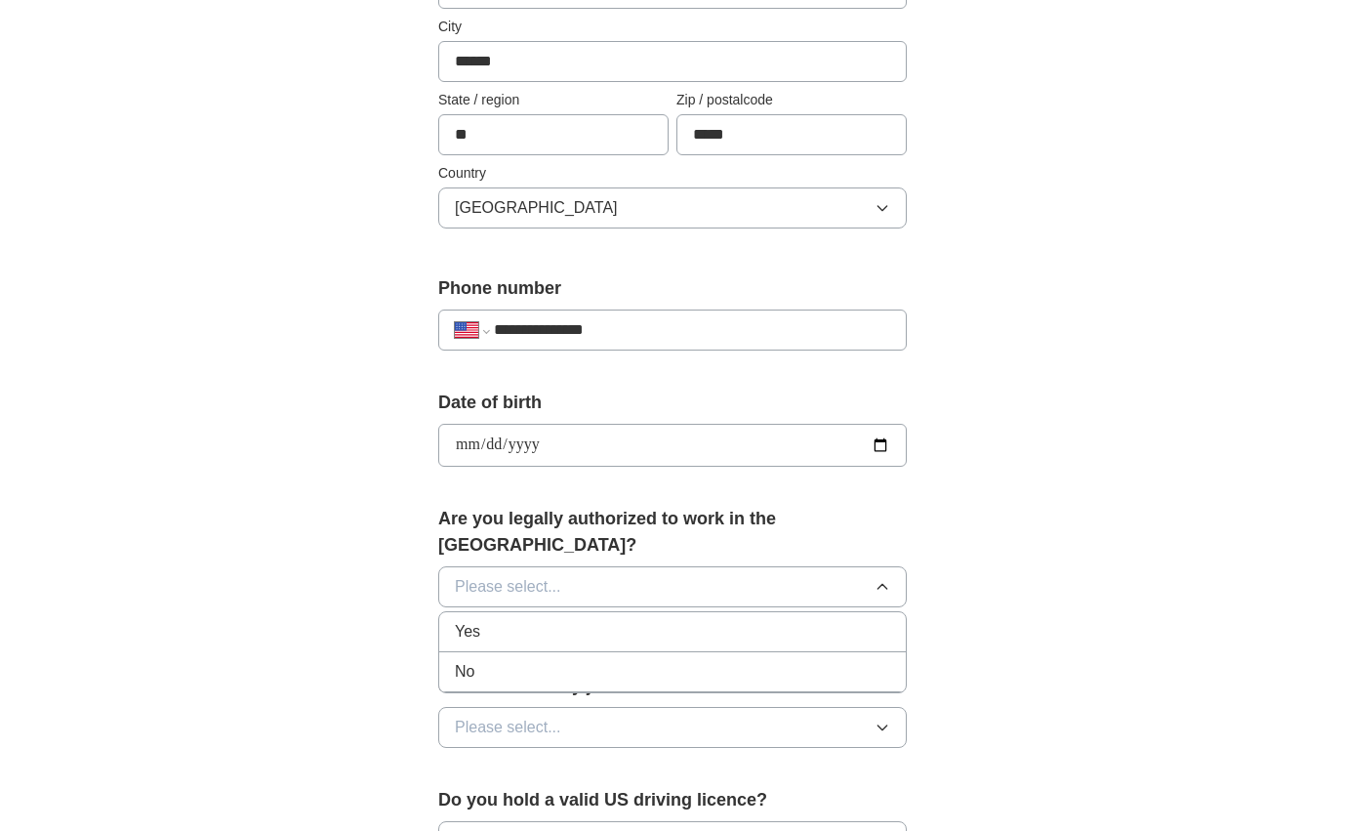
click at [635, 620] on div "Yes" at bounding box center [672, 631] width 435 height 23
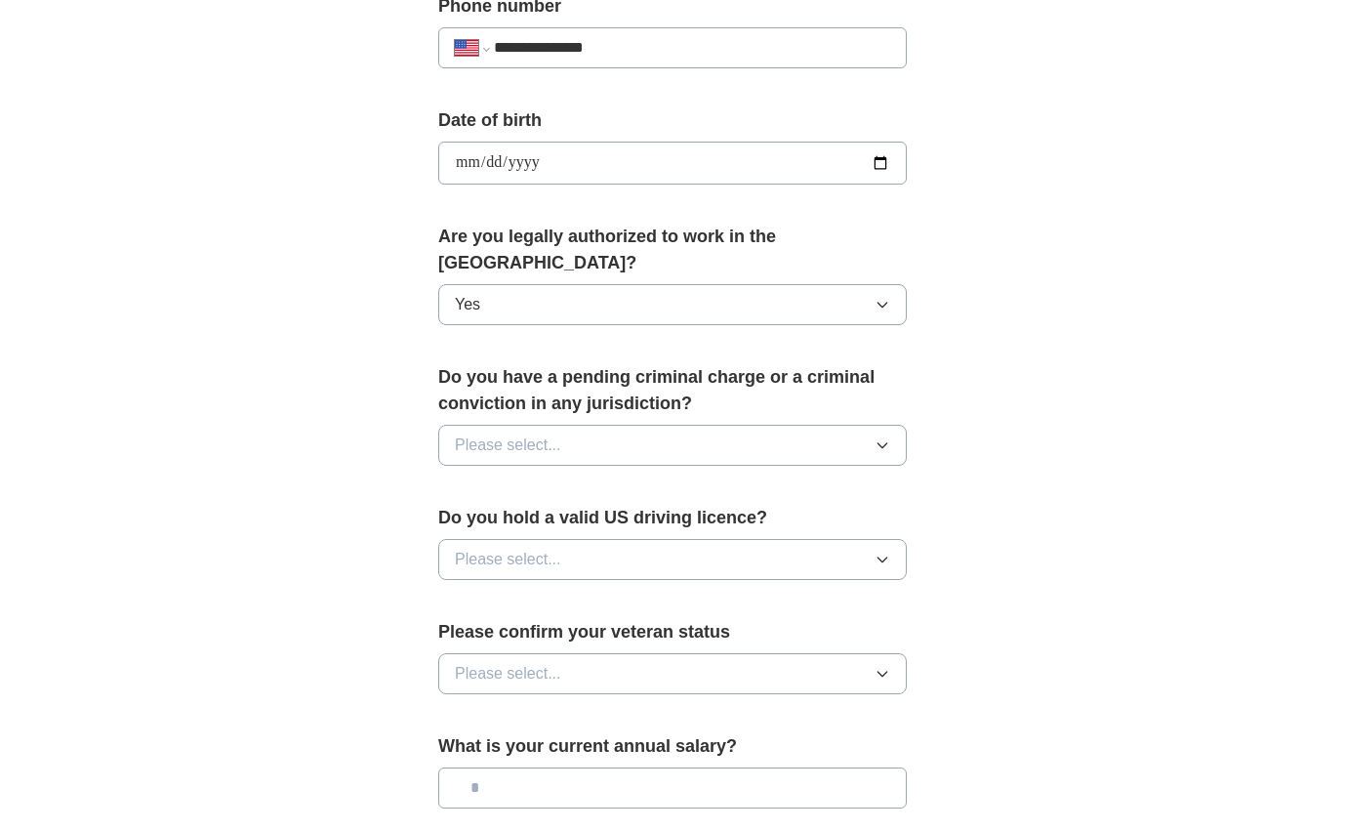
scroll to position [947, 0]
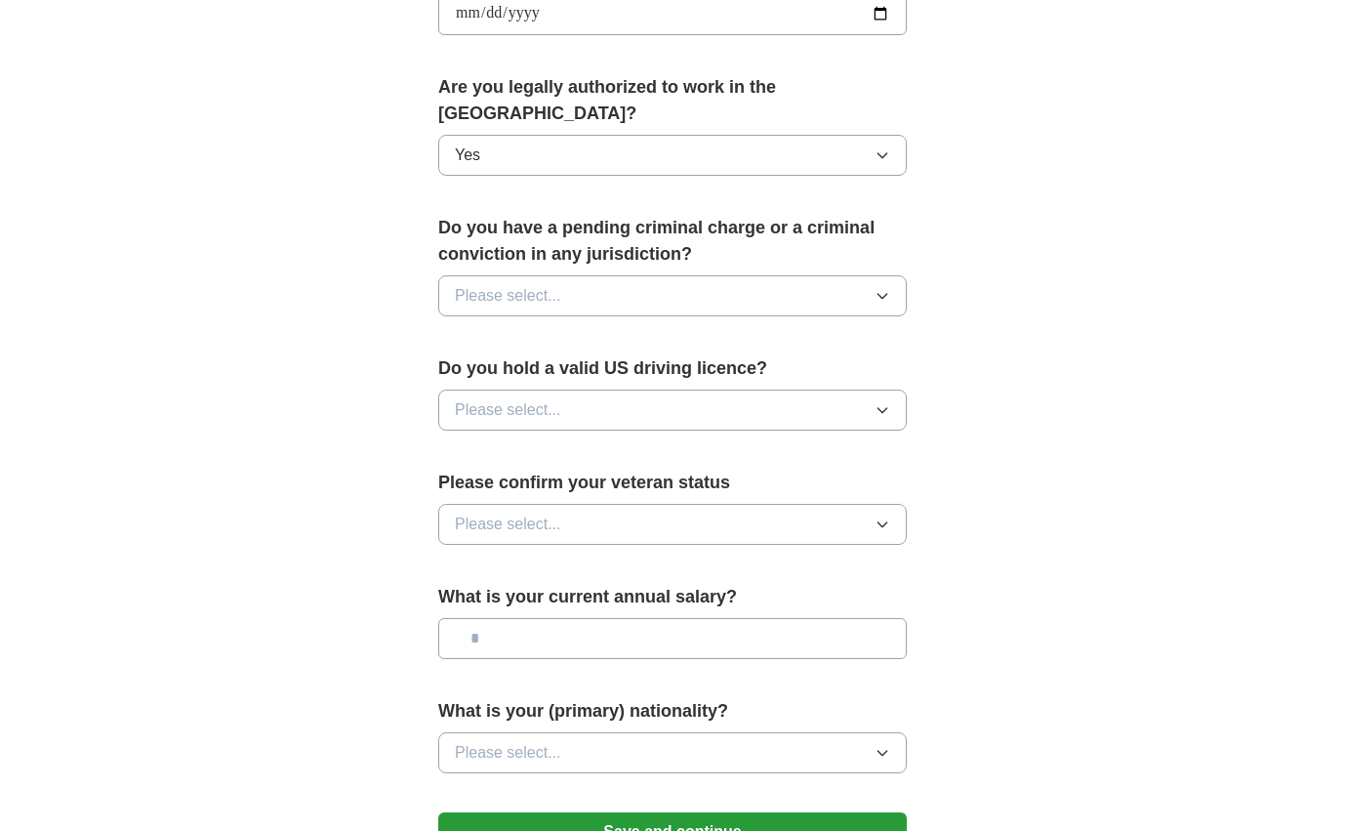
click at [629, 275] on button "Please select..." at bounding box center [672, 295] width 469 height 41
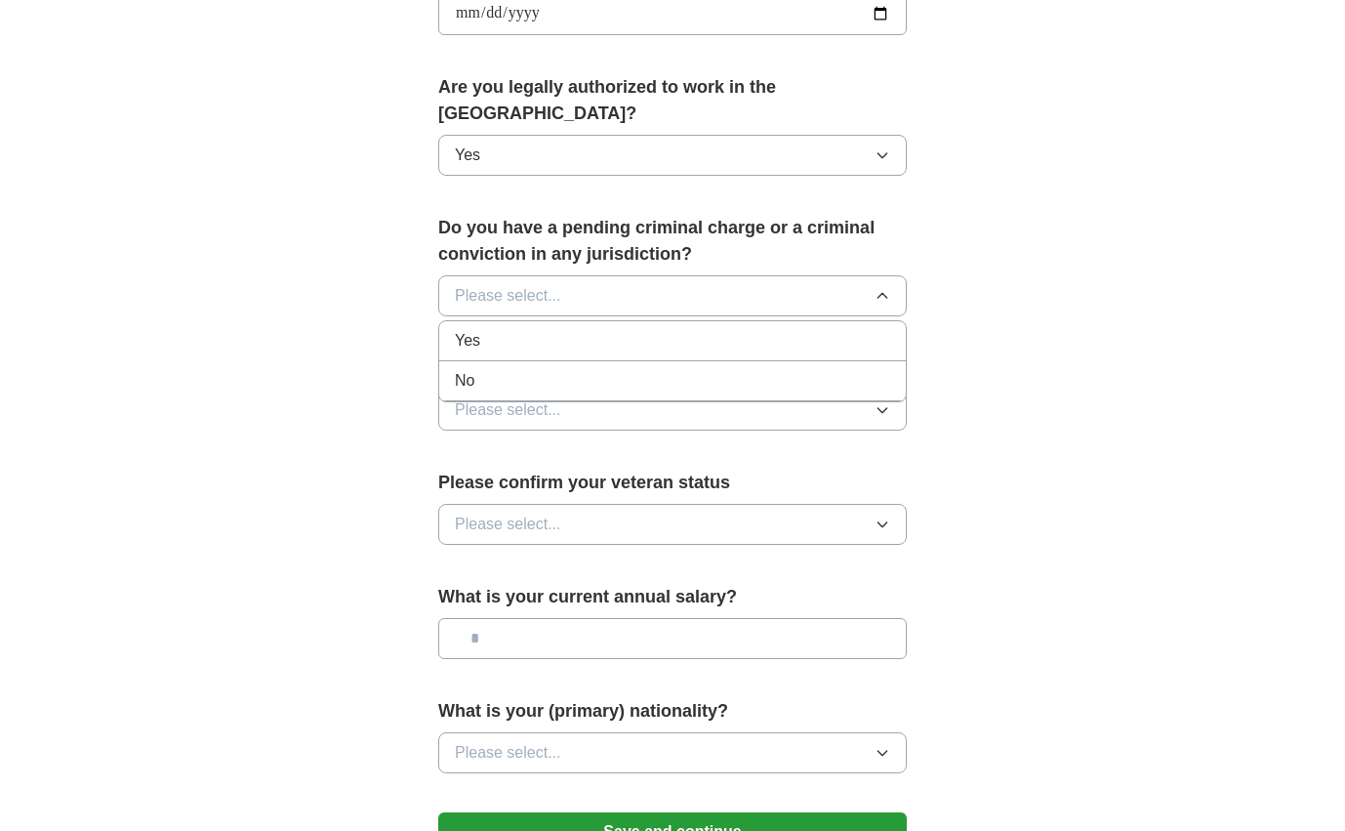
click at [571, 369] on div "No" at bounding box center [672, 380] width 435 height 23
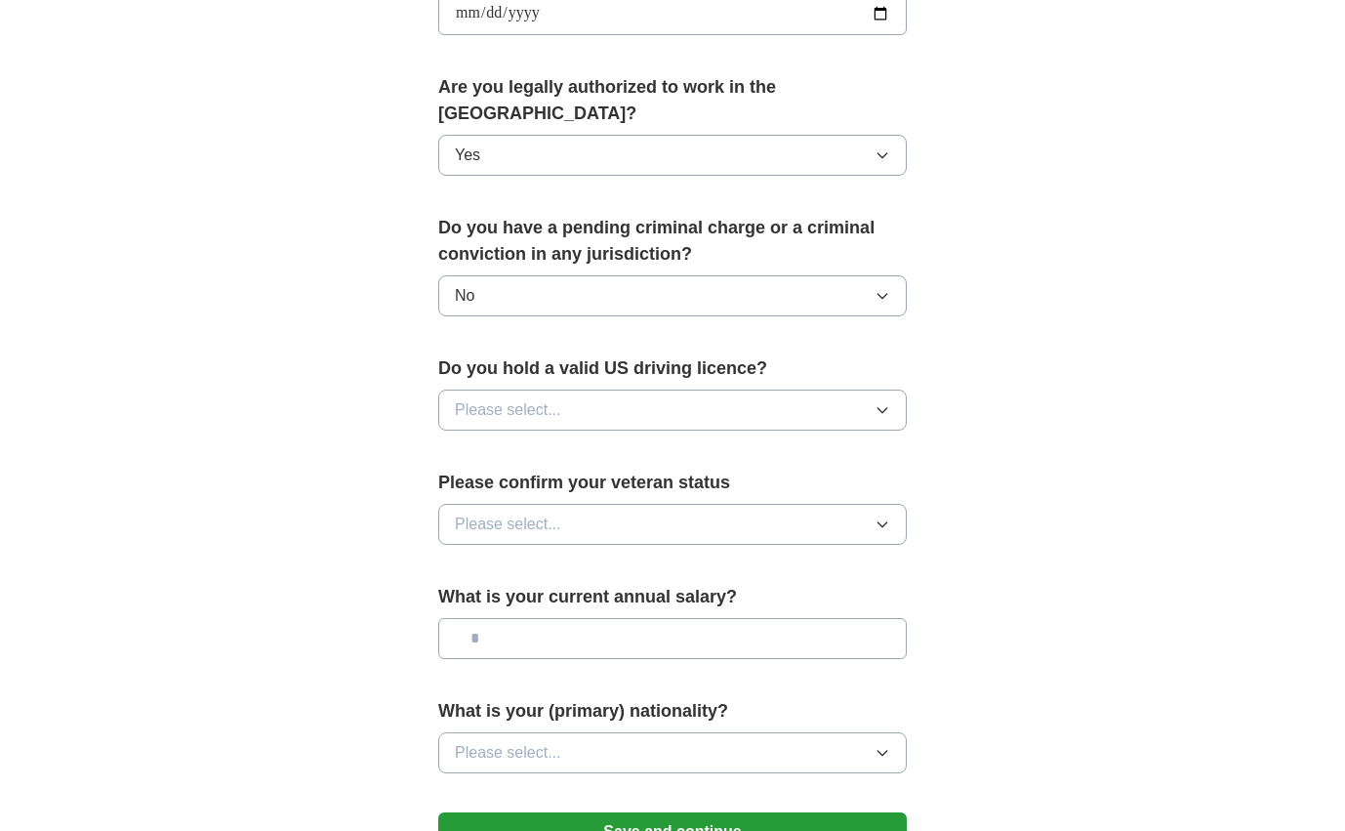
click at [558, 398] on span "Please select..." at bounding box center [508, 409] width 106 height 23
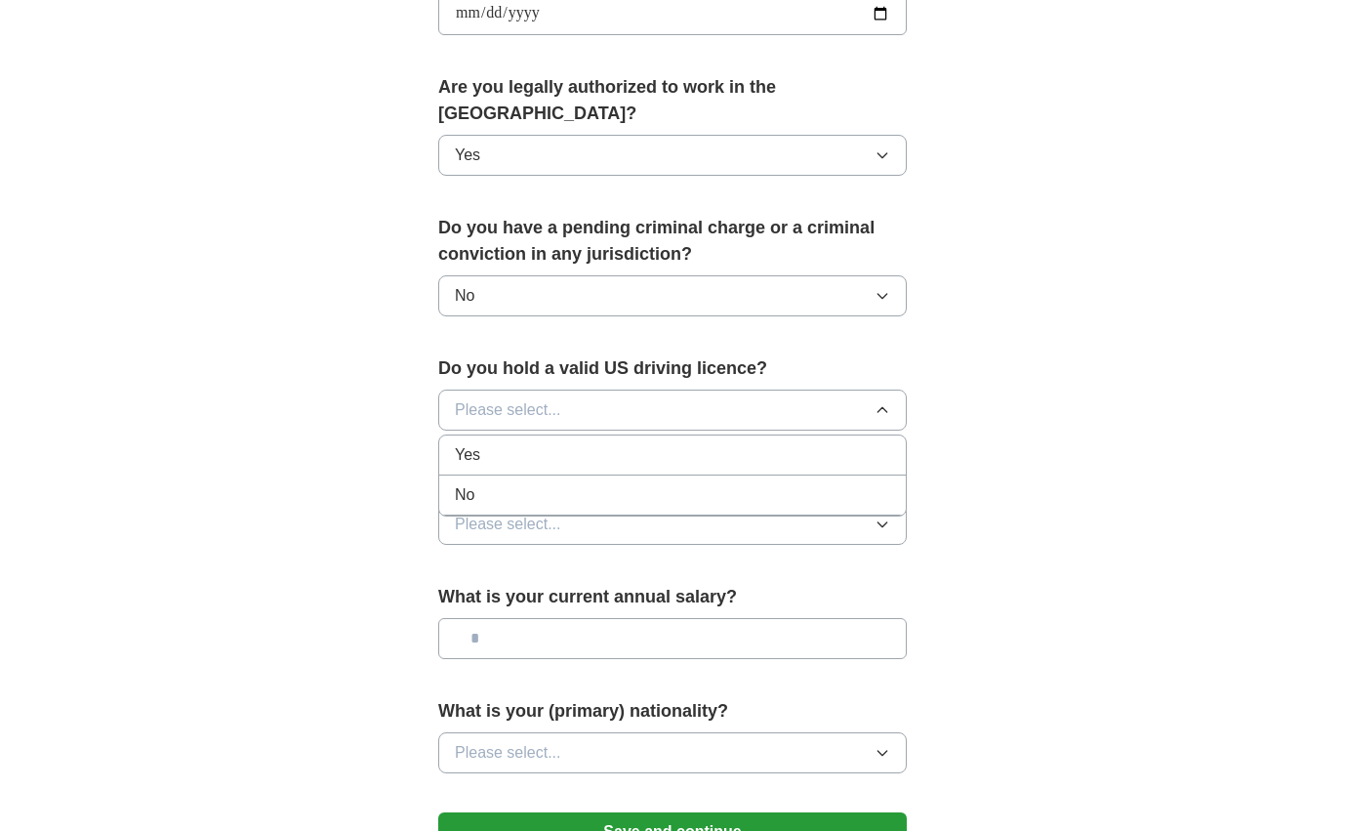
click at [535, 443] on div "Yes" at bounding box center [672, 454] width 435 height 23
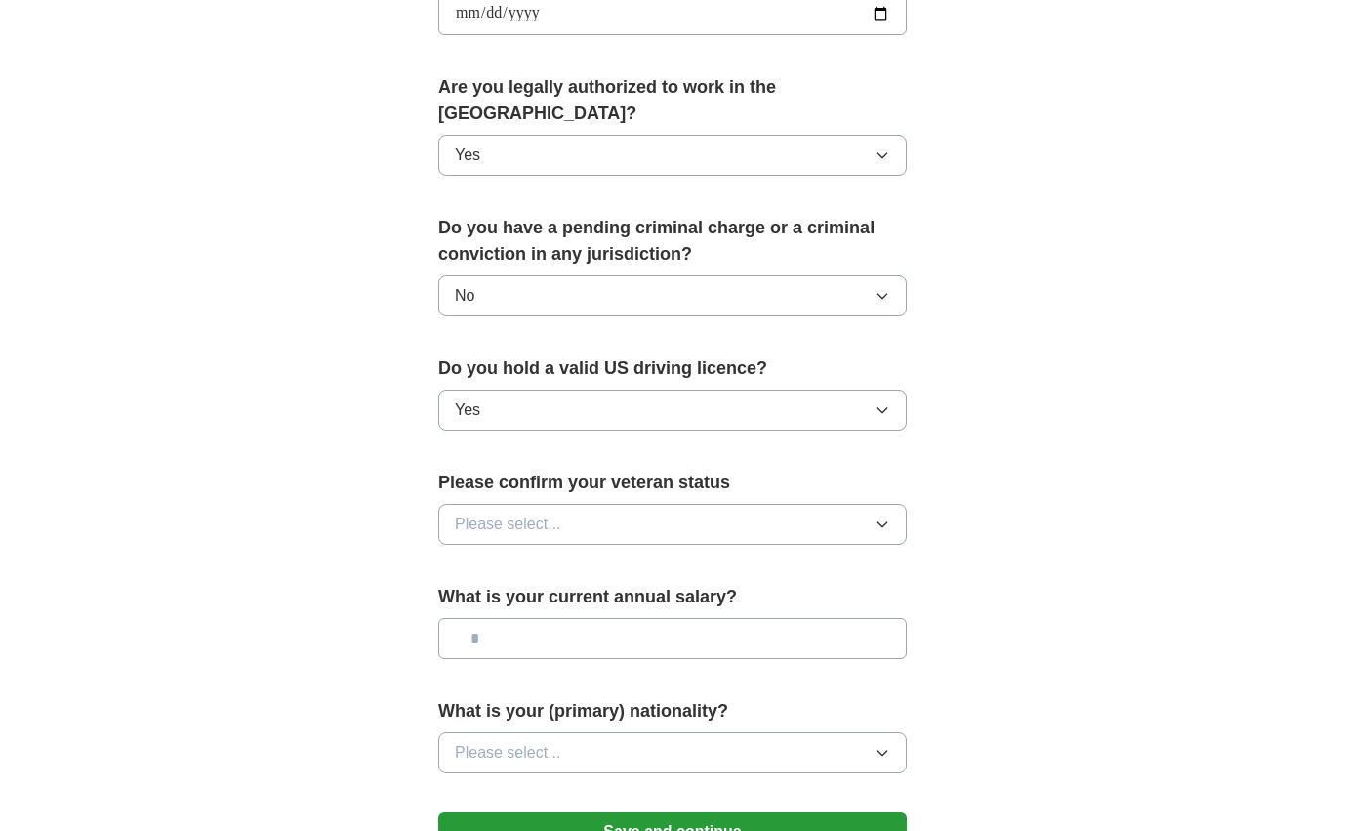
click at [520, 512] on span "Please select..." at bounding box center [508, 523] width 106 height 23
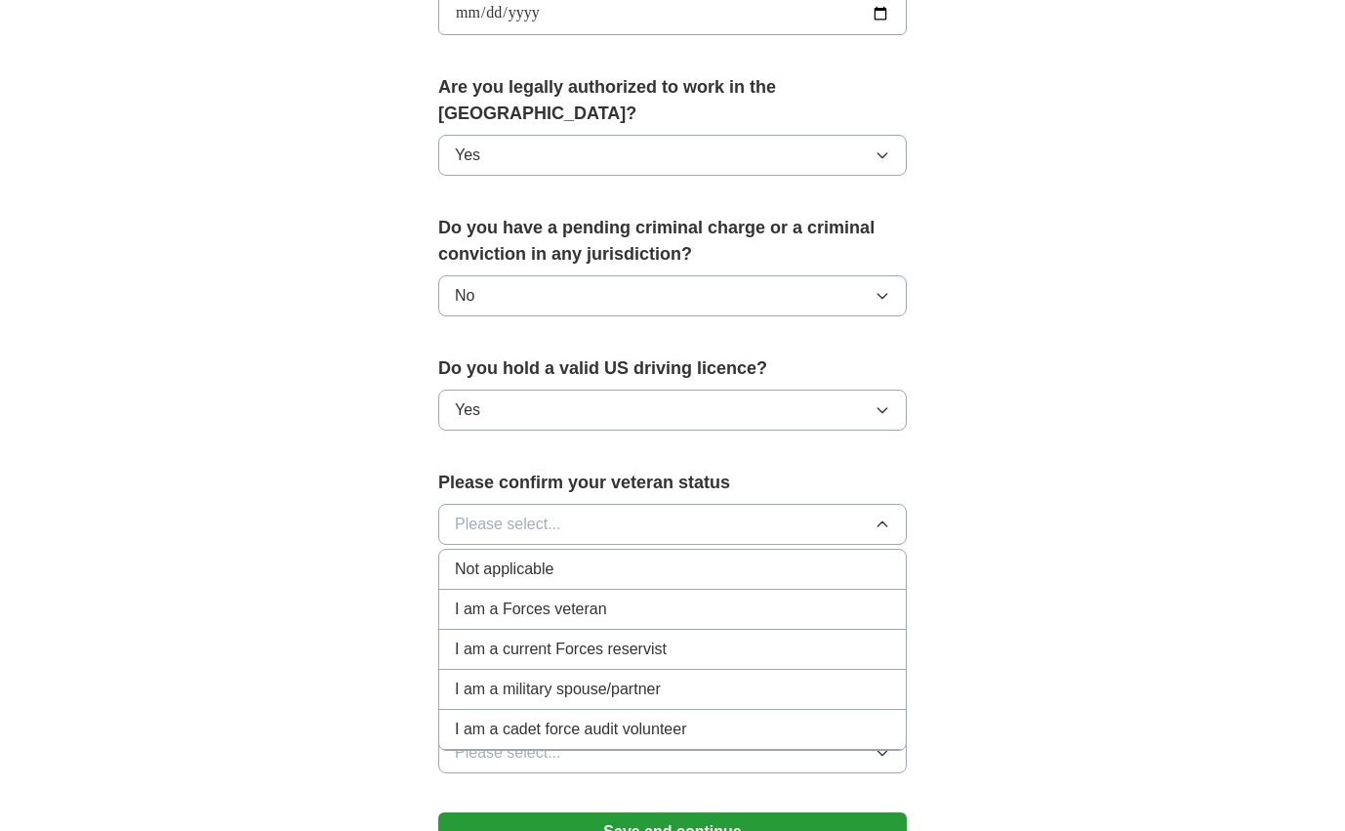
click at [507, 557] on span "Not applicable" at bounding box center [504, 568] width 99 height 23
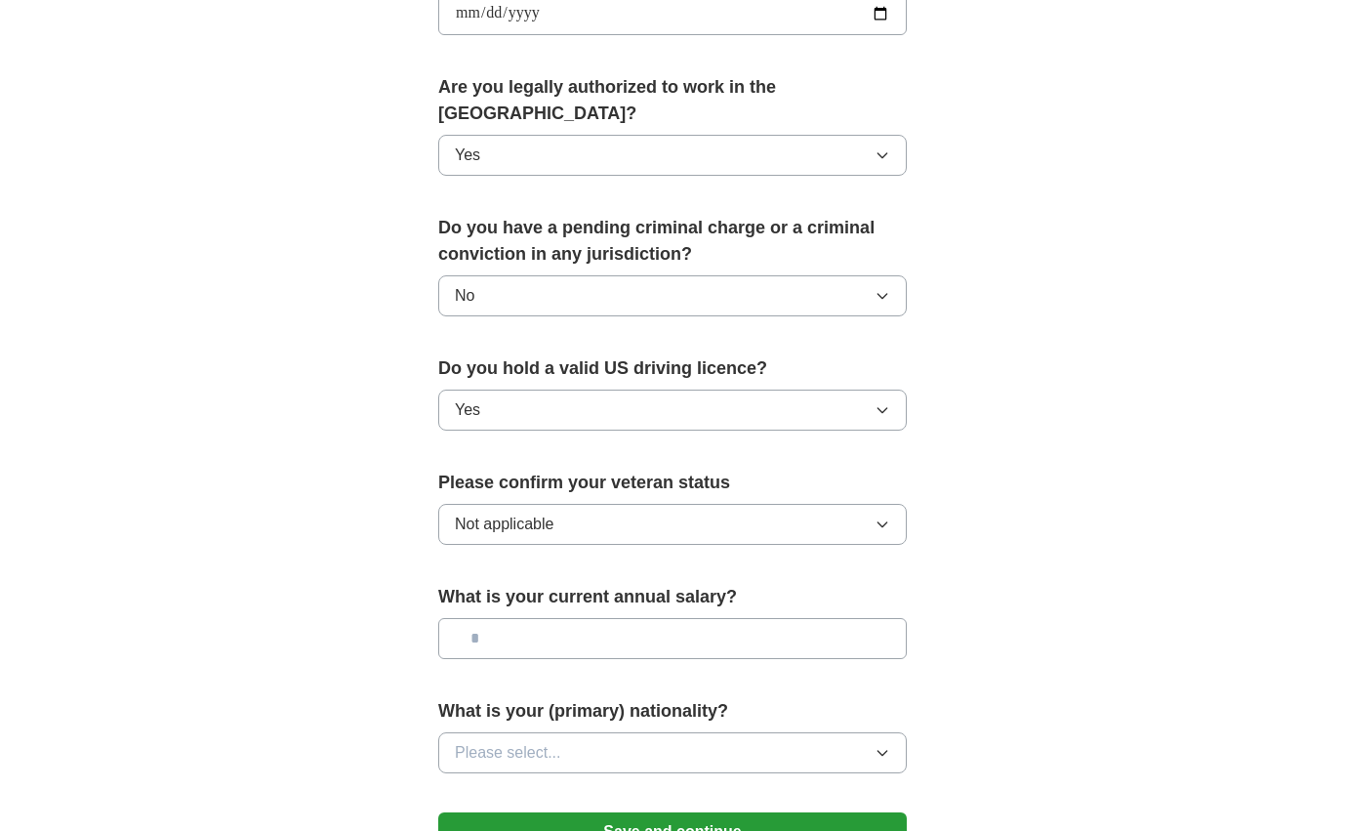
click at [552, 618] on input "text" at bounding box center [672, 638] width 469 height 41
type input "********"
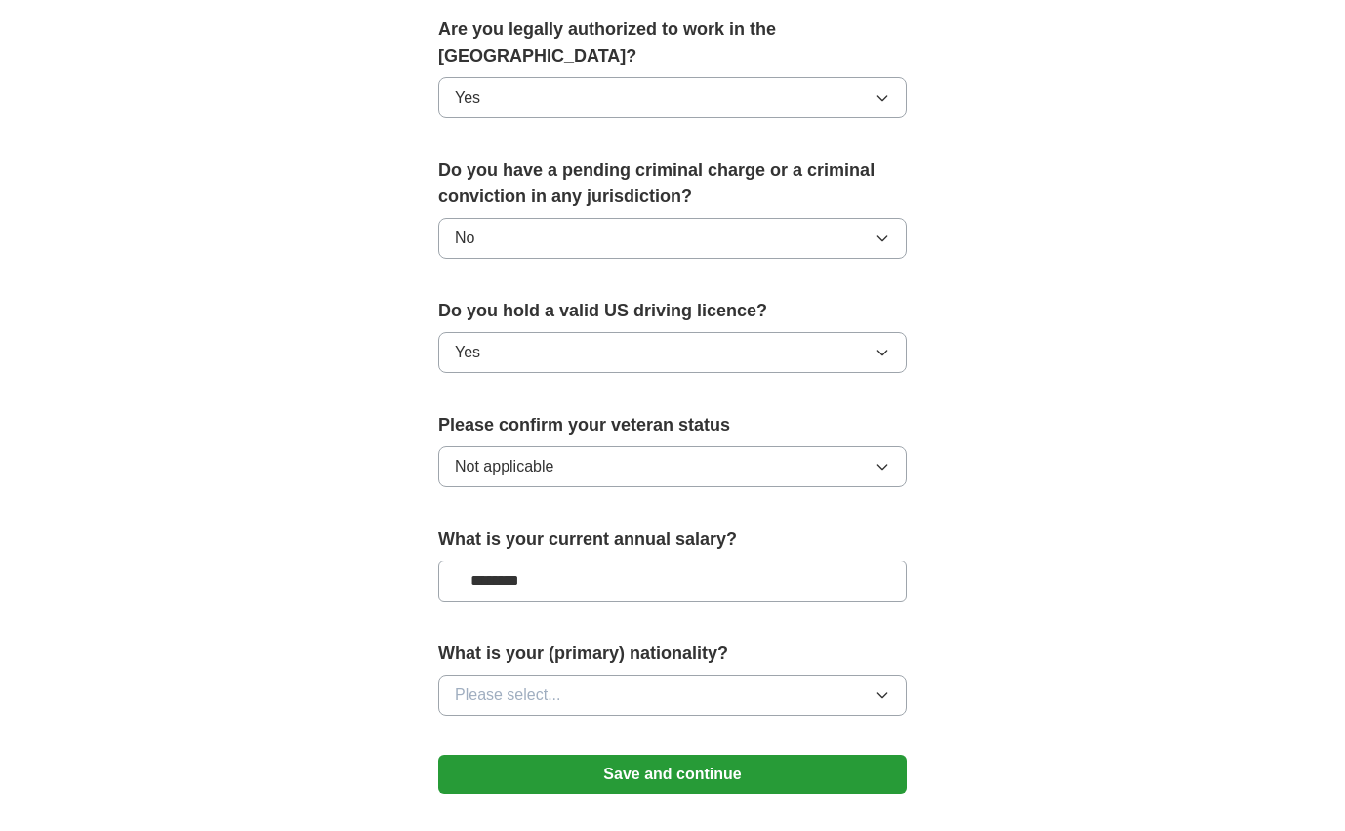
scroll to position [1067, 0]
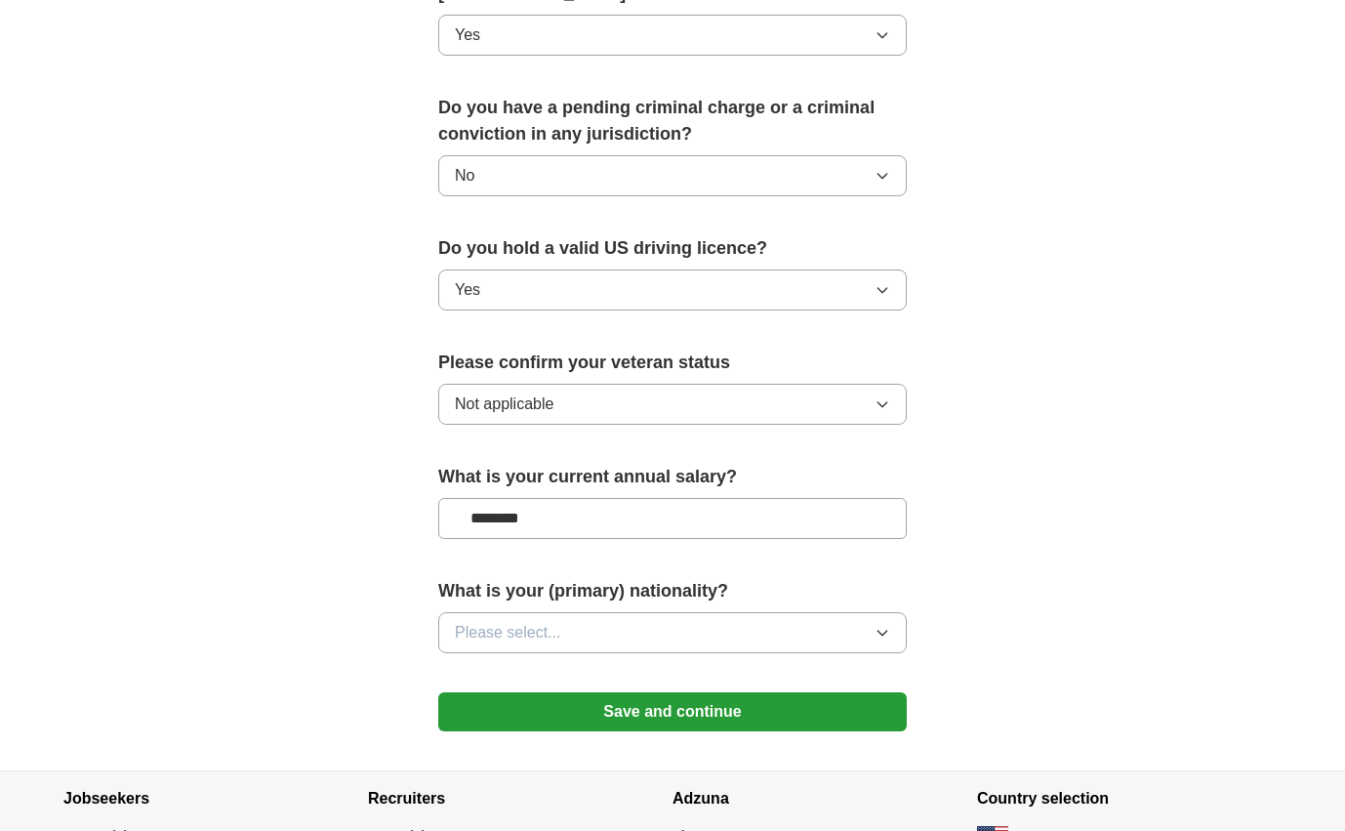
click at [507, 621] on span "Please select..." at bounding box center [508, 632] width 106 height 23
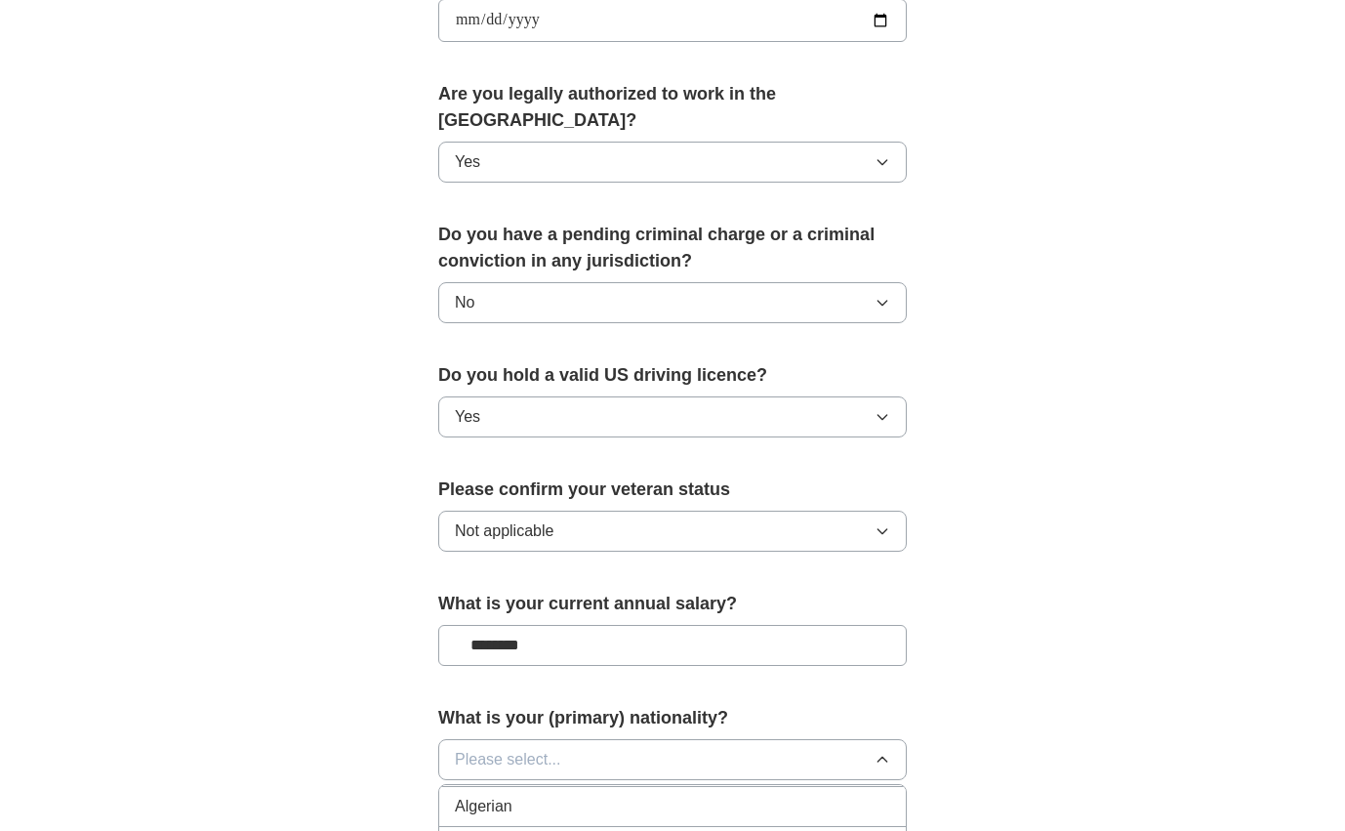
scroll to position [0, 0]
click at [511, 793] on span "American" at bounding box center [488, 804] width 66 height 23
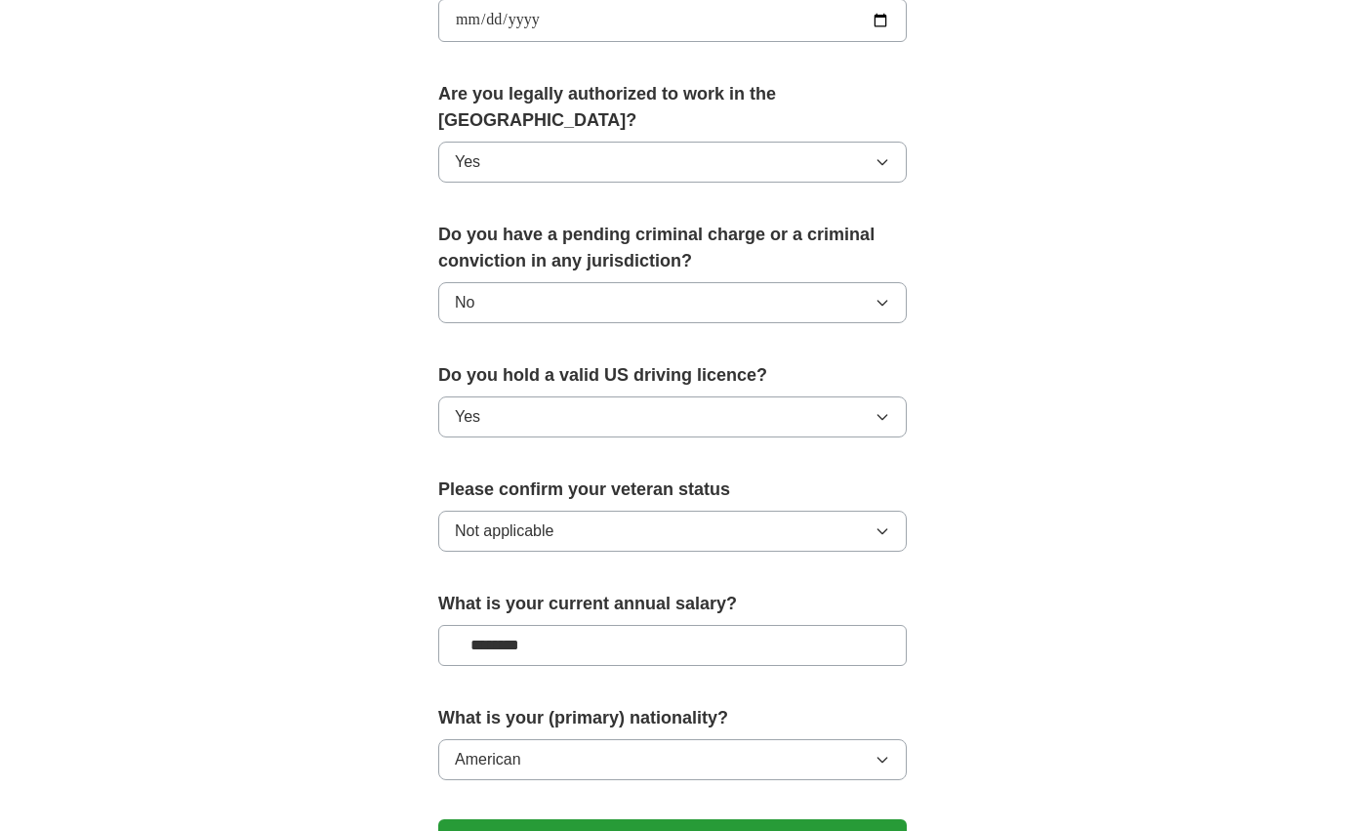
click at [1066, 528] on div "**********" at bounding box center [673, 8] width 1250 height 1778
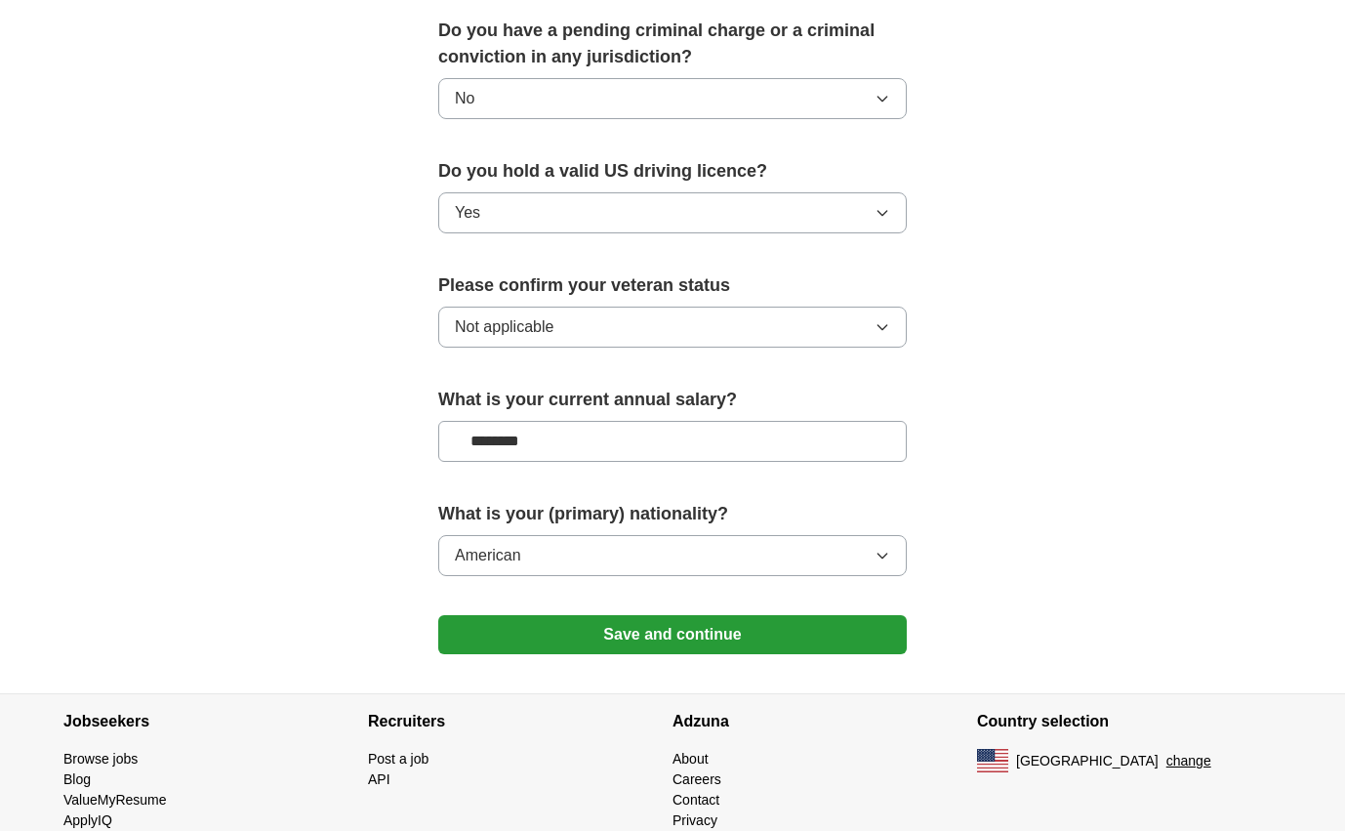
scroll to position [1179, 0]
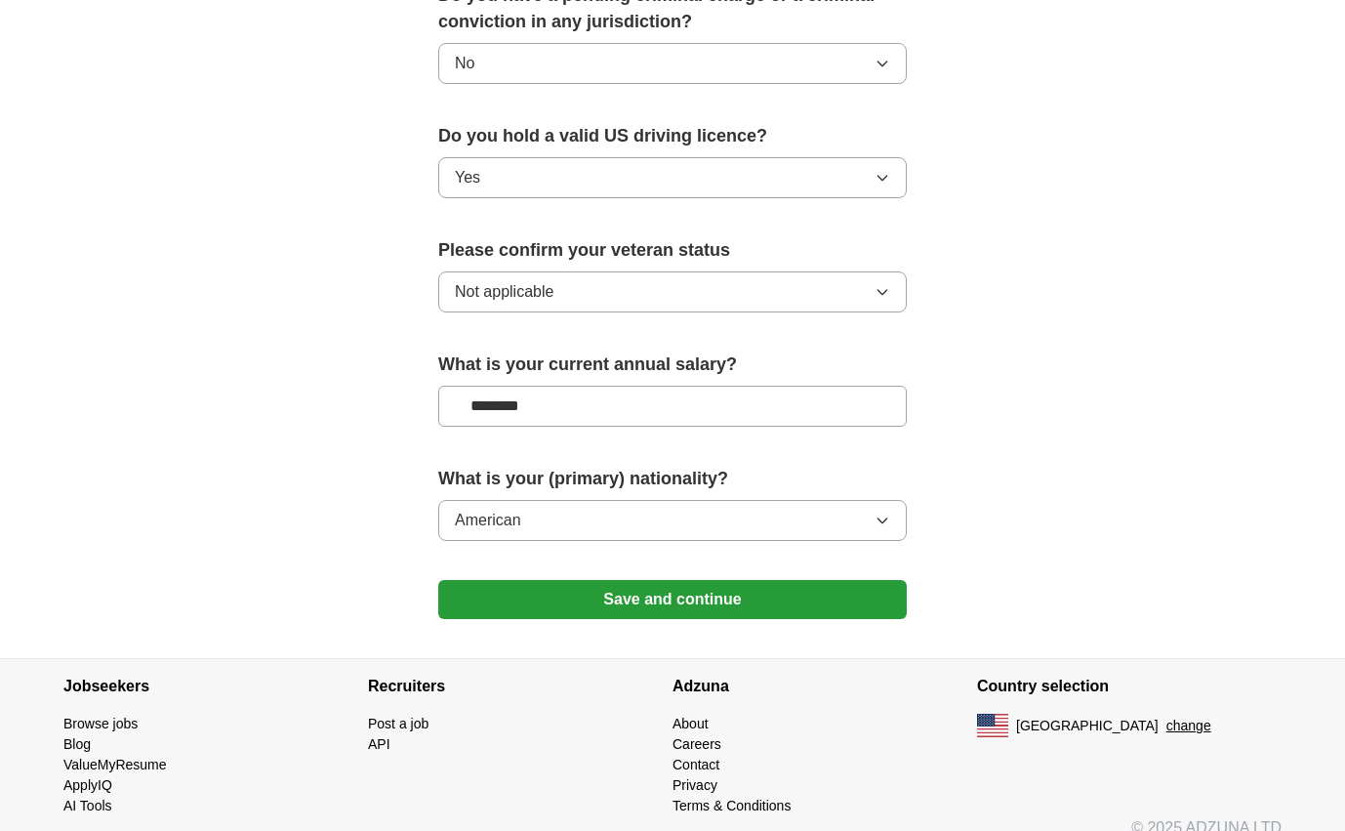
click at [568, 580] on button "Save and continue" at bounding box center [672, 599] width 469 height 39
